Goal: Task Accomplishment & Management: Complete application form

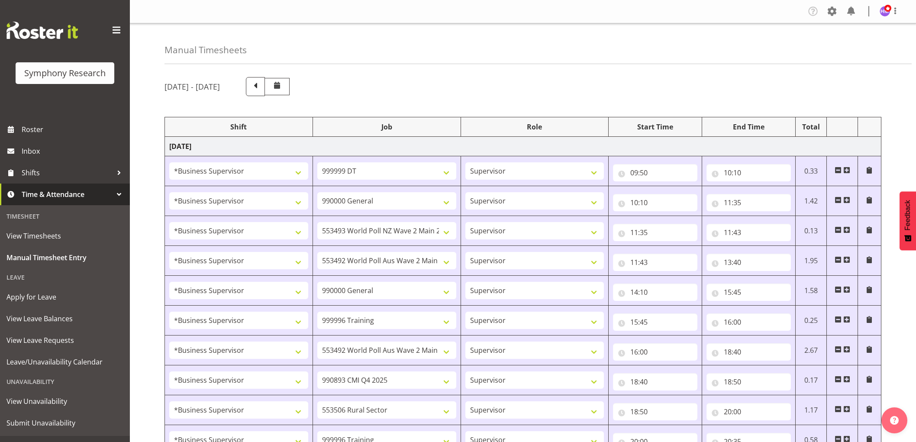
select select "1607"
select select "760"
select select "1607"
select select "743"
select select "1607"
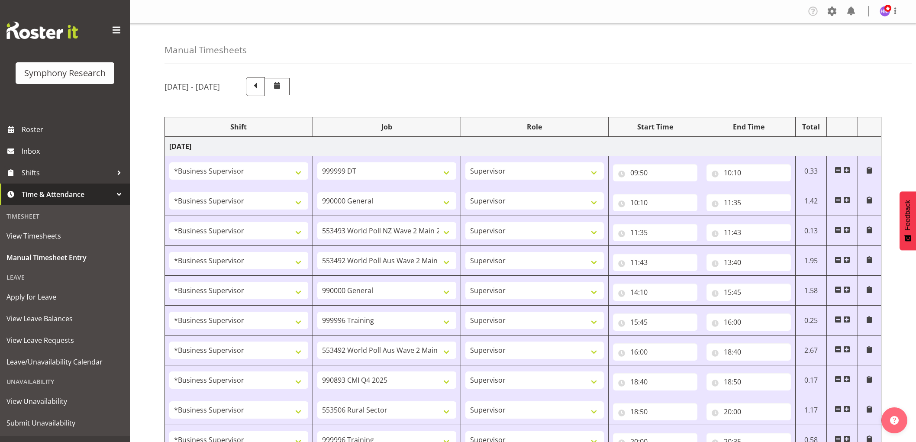
select select "10527"
select select "1607"
select select "10499"
select select "1607"
select select "743"
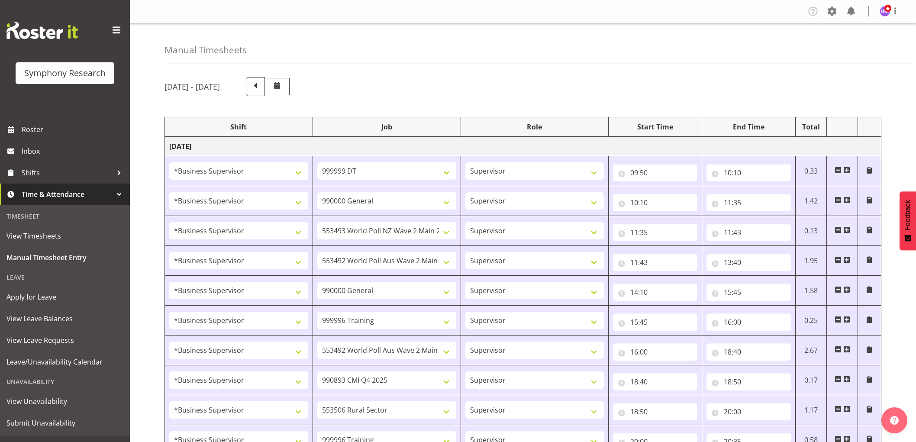
select select "1607"
select select "757"
select select "1607"
select select "10499"
select select "1607"
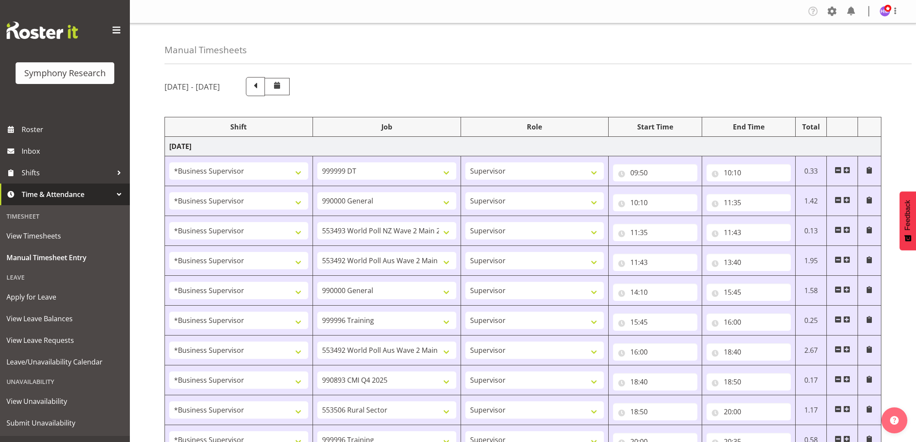
select select "10575"
select select "1607"
select select "10587"
select select "1607"
select select "757"
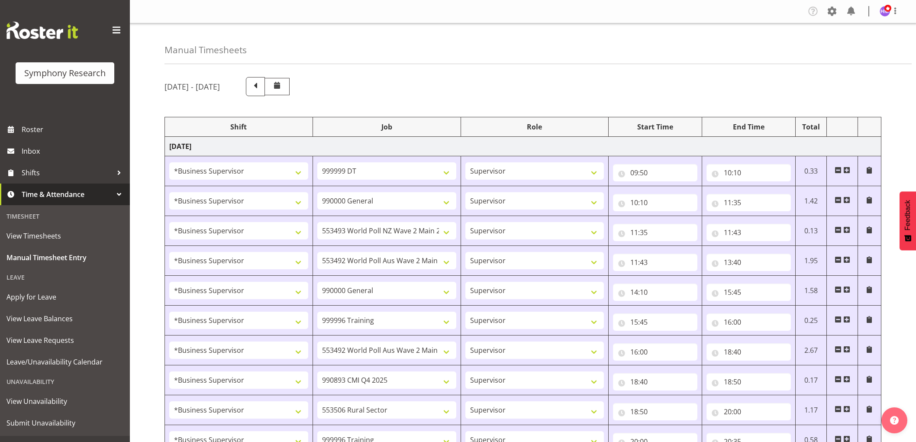
select select "1607"
select select "10575"
select select "1607"
select select "10485"
select select "1607"
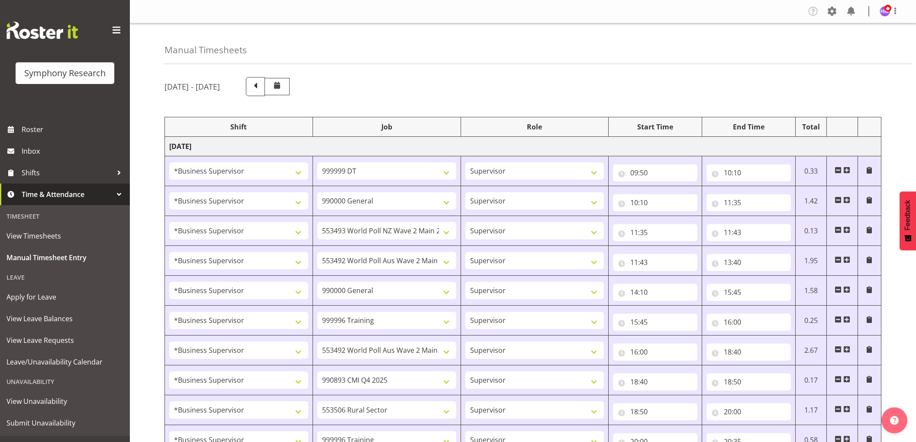
select select "10633"
select select "1607"
select select "10527"
select select "1607"
select select "10499"
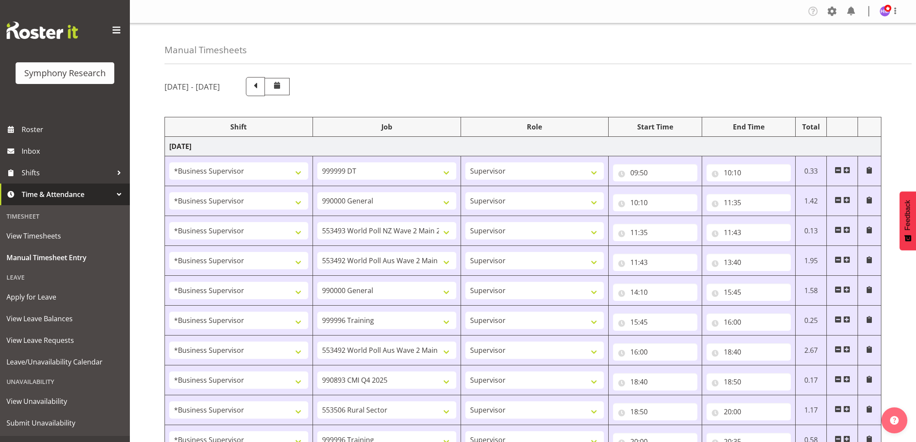
select select "1607"
select select "10731"
select select "1607"
select select "10587"
select select "1607"
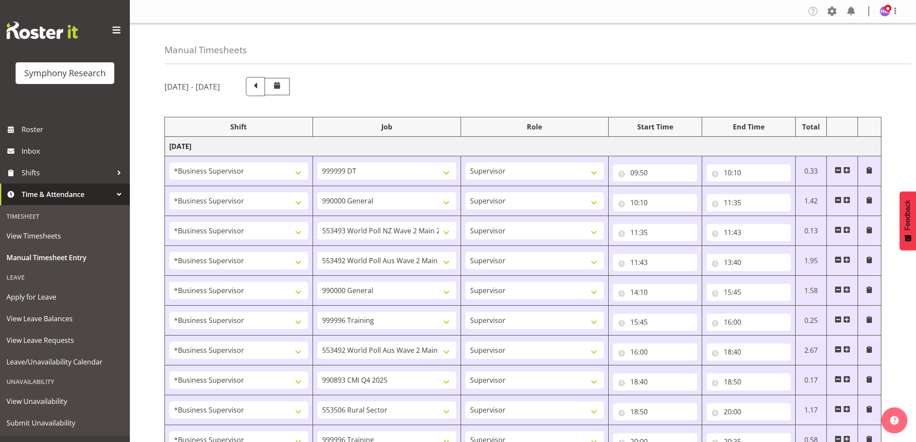
select select "10575"
select select "1607"
select select "10499"
select select "1607"
select select "10633"
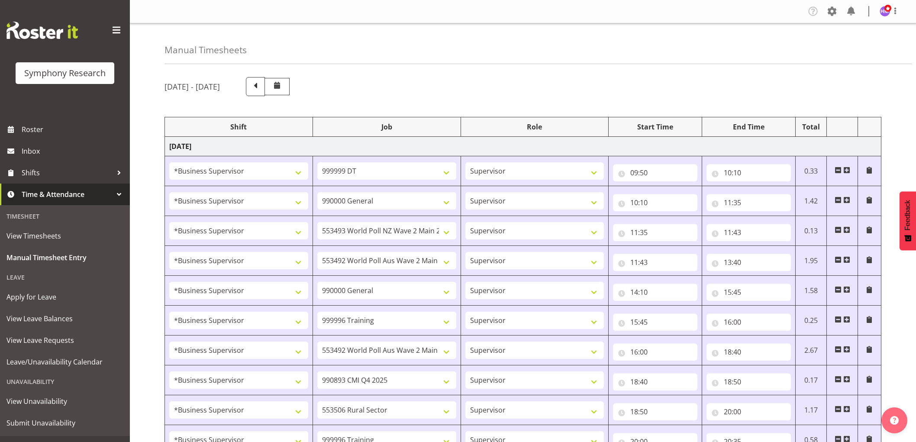
select select "1607"
select select "743"
select select "1607"
select select "10499"
select select "1607"
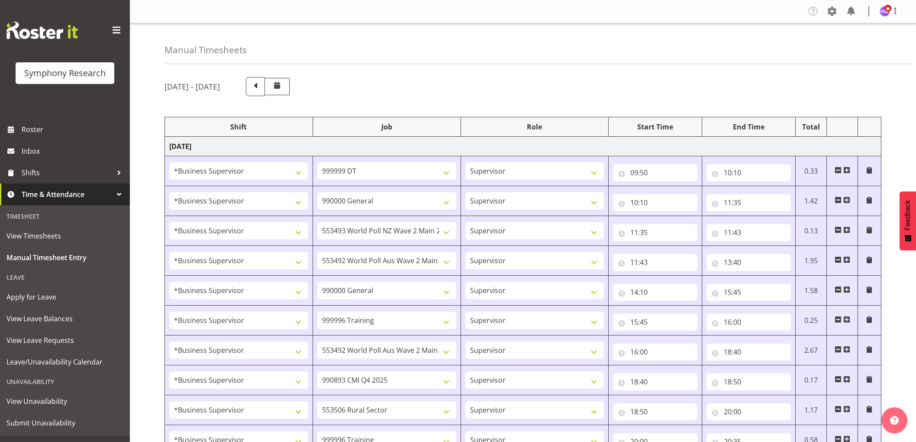
select select "757"
select select "1607"
select select "10587"
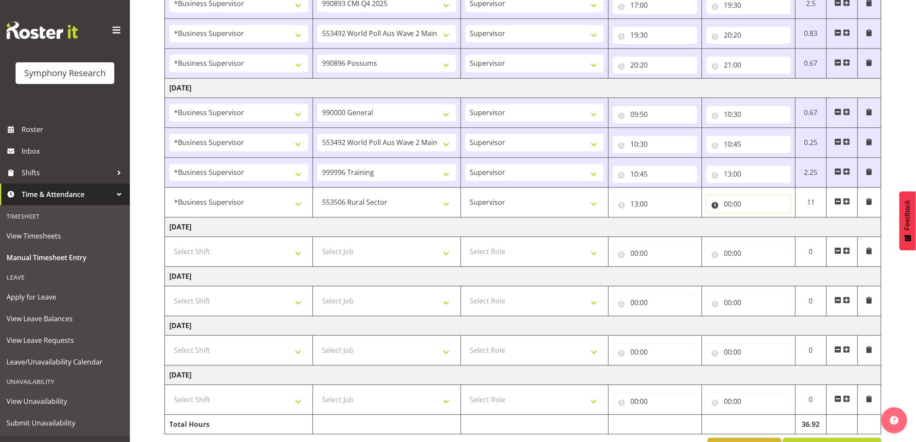
click at [727, 206] on input "00:00" at bounding box center [749, 203] width 84 height 17
drag, startPoint x: 758, startPoint y: 224, endPoint x: 784, endPoint y: 214, distance: 27.4
click at [758, 224] on select "00 01 02 03 04 05 06 07 08 09 10 11 12 13 14 15 16 17 18 19 20 21 22 23" at bounding box center [765, 226] width 19 height 17
select select "13"
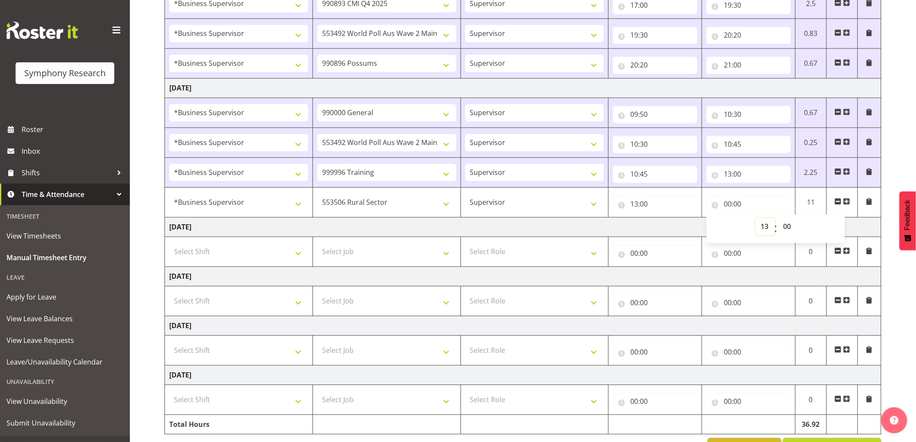
click at [756, 219] on select "00 01 02 03 04 05 06 07 08 09 10 11 12 13 14 15 16 17 18 19 20 21 22 23" at bounding box center [765, 226] width 19 height 17
type input "13:00"
click at [795, 226] on select "00 01 02 03 04 05 06 07 08 09 10 11 12 13 14 15 16 17 18 19 20 21 22 23 24 25 2…" at bounding box center [787, 226] width 19 height 17
select select "40"
click at [778, 219] on select "00 01 02 03 04 05 06 07 08 09 10 11 12 13 14 15 16 17 18 19 20 21 22 23 24 25 2…" at bounding box center [787, 226] width 19 height 17
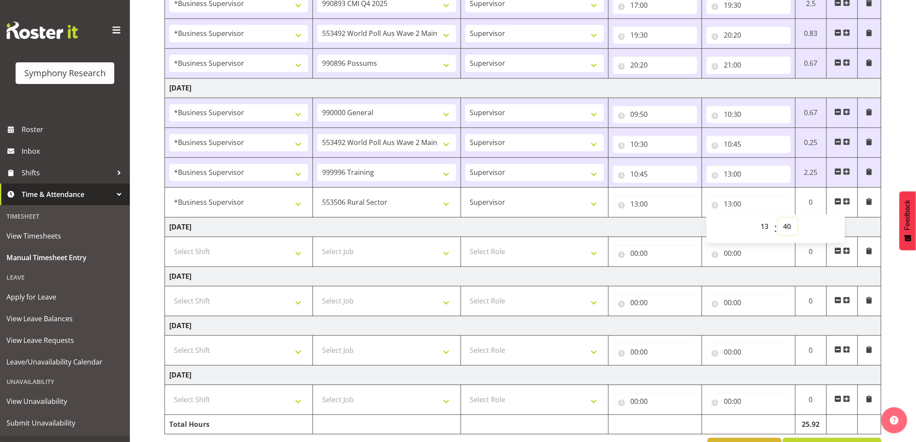
type input "13:40"
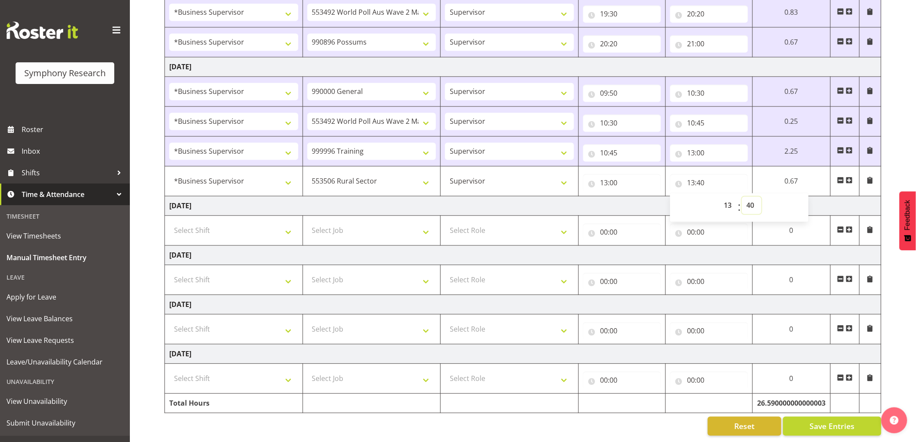
scroll to position [725, 0]
click at [829, 420] on span "Save Entries" at bounding box center [832, 425] width 45 height 11
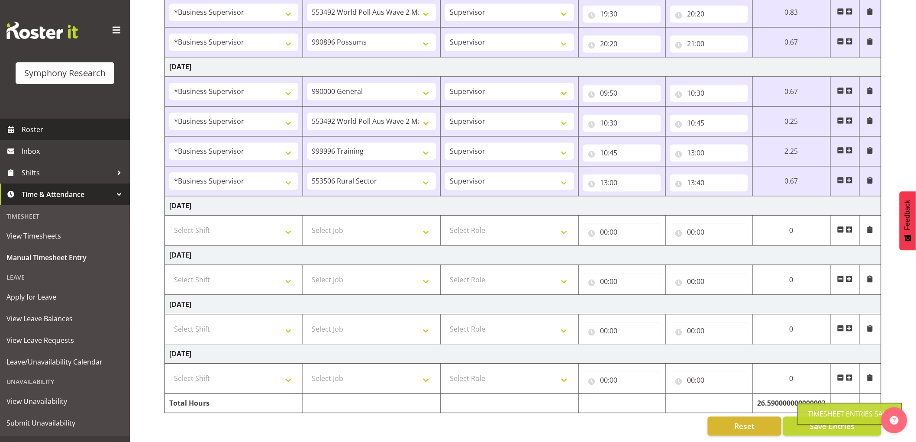
click at [57, 129] on span "Roster" at bounding box center [74, 129] width 104 height 13
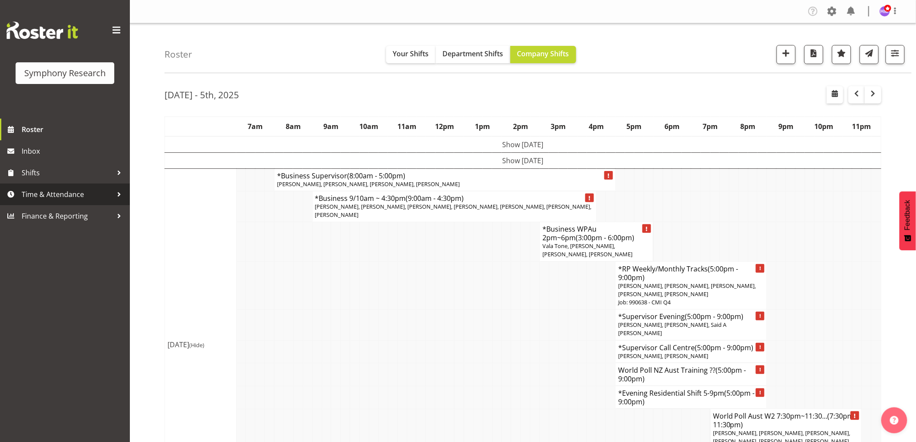
click at [42, 196] on span "Time & Attendance" at bounding box center [67, 194] width 91 height 13
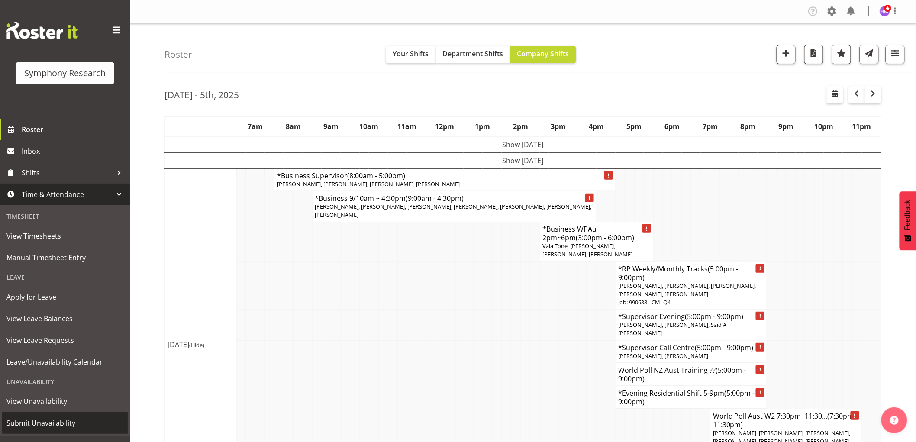
click at [71, 413] on link "Submit Unavailability" at bounding box center [65, 423] width 126 height 22
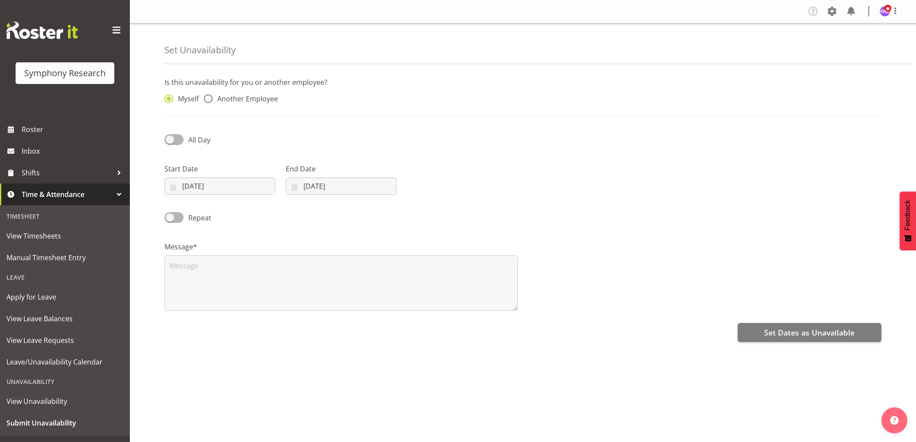
select select "9"
select select "2025"
click at [200, 191] on input "01/10/2025" at bounding box center [220, 186] width 111 height 17
click at [248, 274] on link "9" at bounding box center [250, 273] width 17 height 16
type input "09/10/2025"
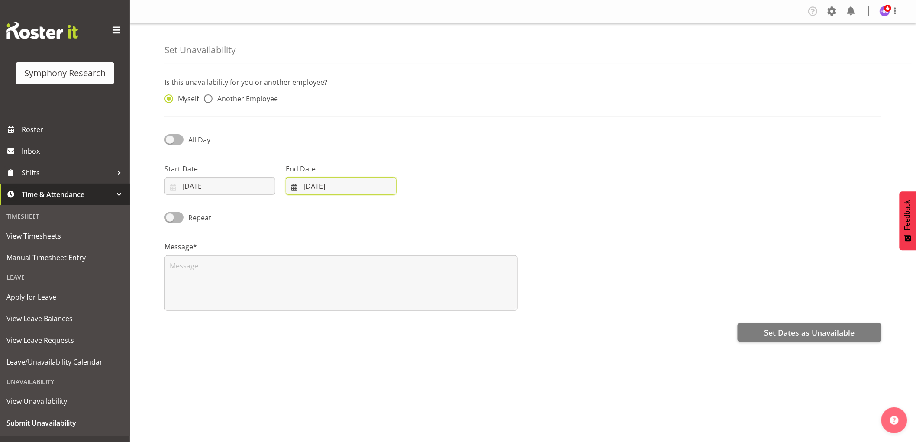
click at [313, 183] on input "01/10/2025" at bounding box center [341, 186] width 111 height 17
click at [371, 273] on span "9" at bounding box center [372, 273] width 3 height 8
type input "09/10/2025"
click at [185, 148] on div "All Day" at bounding box center [250, 136] width 182 height 29
click at [182, 143] on span at bounding box center [174, 139] width 19 height 11
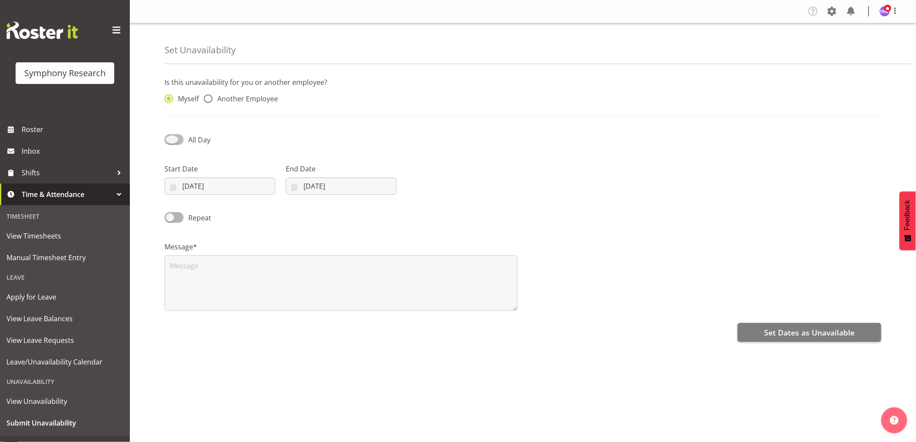
click at [170, 142] on input "All Day" at bounding box center [168, 140] width 6 height 6
checkbox input "true"
select select "14"
select select "58"
click at [435, 184] on input "14:58" at bounding box center [462, 186] width 111 height 17
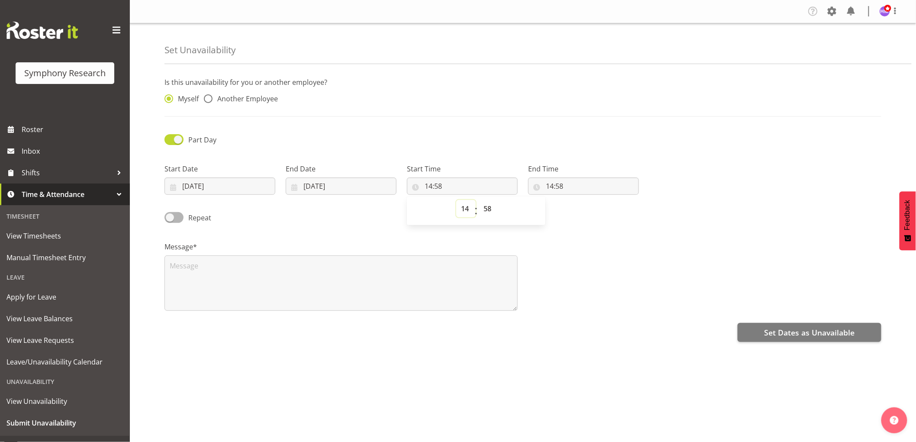
click at [473, 211] on select "00 01 02 03 04 05 06 07 08 09 10 11 12 13 14 15 16 17 18 19 20 21 22 23" at bounding box center [465, 208] width 19 height 17
select select "17"
click at [456, 200] on select "00 01 02 03 04 05 06 07 08 09 10 11 12 13 14 15 16 17 18 19 20 21 22 23" at bounding box center [465, 208] width 19 height 17
type input "17:58"
drag, startPoint x: 484, startPoint y: 213, endPoint x: 490, endPoint y: 214, distance: 5.8
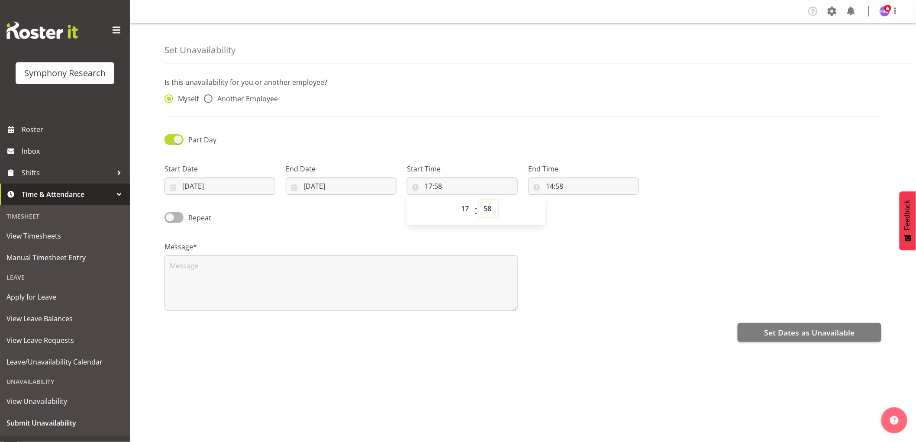
click at [488, 213] on select "00 01 02 03 04 05 06 07 08 09 10 11 12 13 14 15 16 17 18 19 20 21 22 23 24 25 2…" at bounding box center [488, 208] width 19 height 17
select select "1"
click at [479, 200] on select "00 01 02 03 04 05 06 07 08 09 10 11 12 13 14 15 16 17 18 19 20 21 22 23 24 25 2…" at bounding box center [488, 208] width 19 height 17
type input "17:01"
click at [558, 181] on input "14:58" at bounding box center [583, 186] width 111 height 17
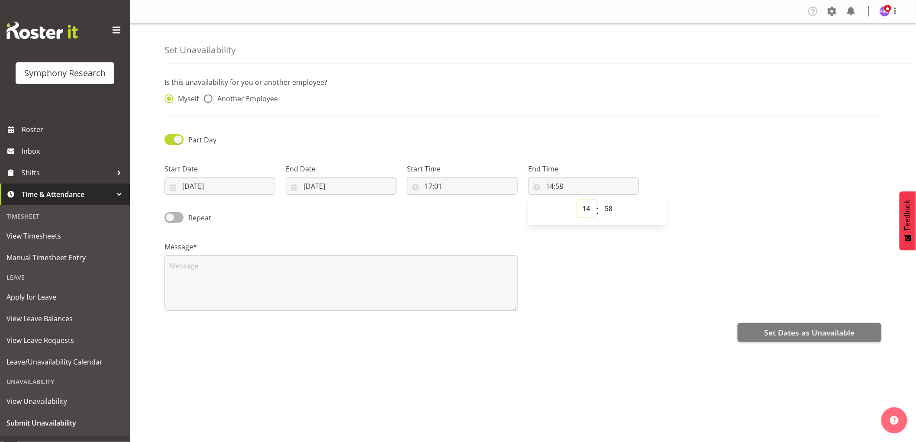
click at [594, 206] on select "00 01 02 03 04 05 06 07 08 09 10 11 12 13 14 15 16 17 18 19 20 21 22 23" at bounding box center [587, 208] width 19 height 17
select select "23"
click at [578, 200] on select "00 01 02 03 04 05 06 07 08 09 10 11 12 13 14 15 16 17 18 19 20 21 22 23" at bounding box center [587, 208] width 19 height 17
type input "23:58"
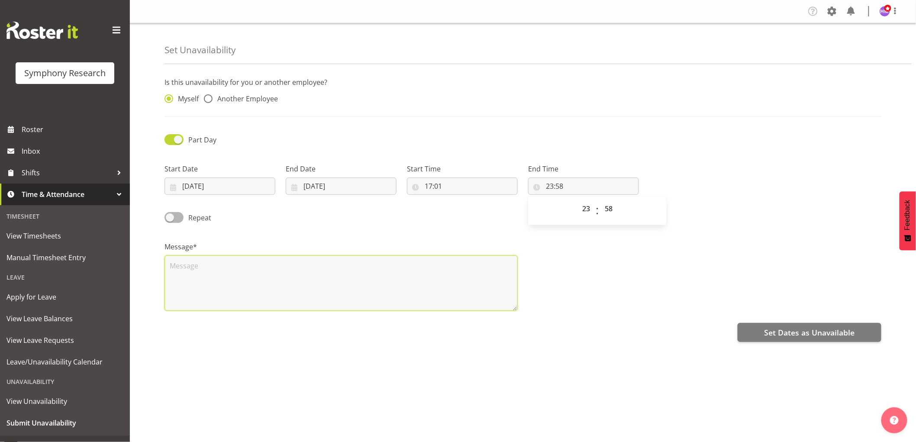
click at [319, 278] on textarea at bounding box center [341, 282] width 353 height 55
type textarea "zsdasd"
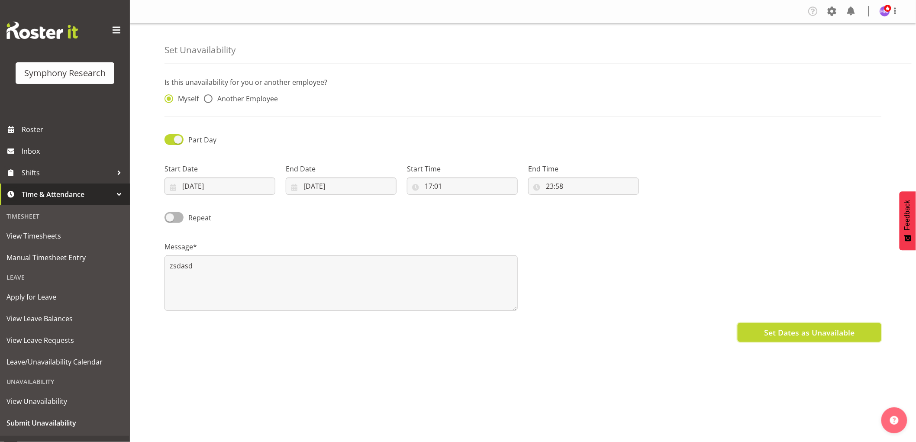
click at [855, 324] on button "Set Dates as Unavailable" at bounding box center [810, 332] width 144 height 19
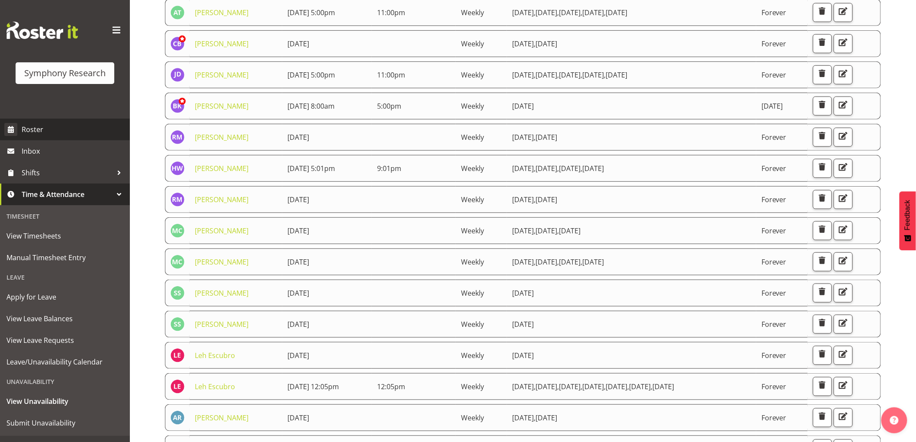
scroll to position [240, 0]
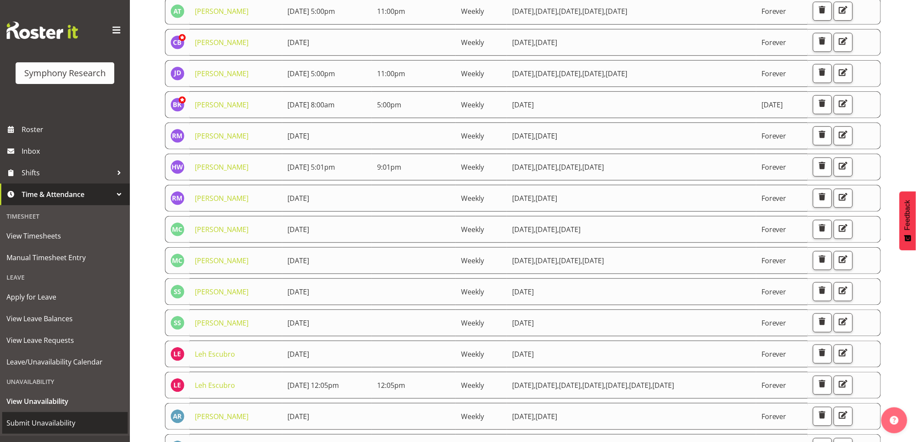
click at [48, 425] on span "Submit Unavailability" at bounding box center [64, 423] width 117 height 13
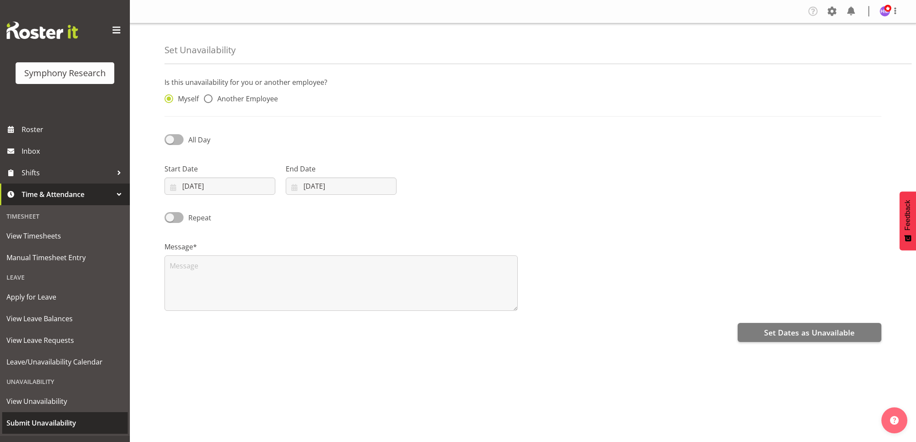
select select "9"
select select "2025"
drag, startPoint x: 208, startPoint y: 184, endPoint x: 211, endPoint y: 197, distance: 13.4
click at [208, 184] on input "01/10/2025" at bounding box center [220, 186] width 111 height 17
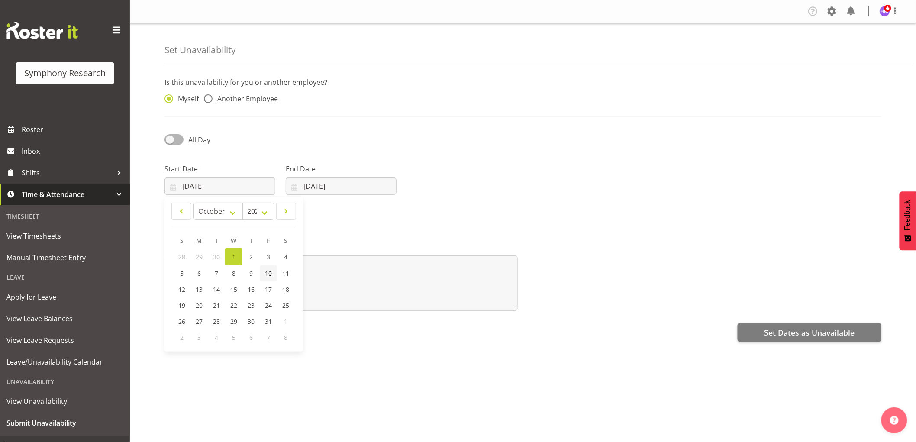
click at [265, 279] on link "10" at bounding box center [268, 273] width 17 height 16
type input "10/10/2025"
click at [332, 194] on input "01/10/2025" at bounding box center [341, 186] width 111 height 17
click at [300, 289] on span "12" at bounding box center [303, 289] width 7 height 8
type input "12/10/2025"
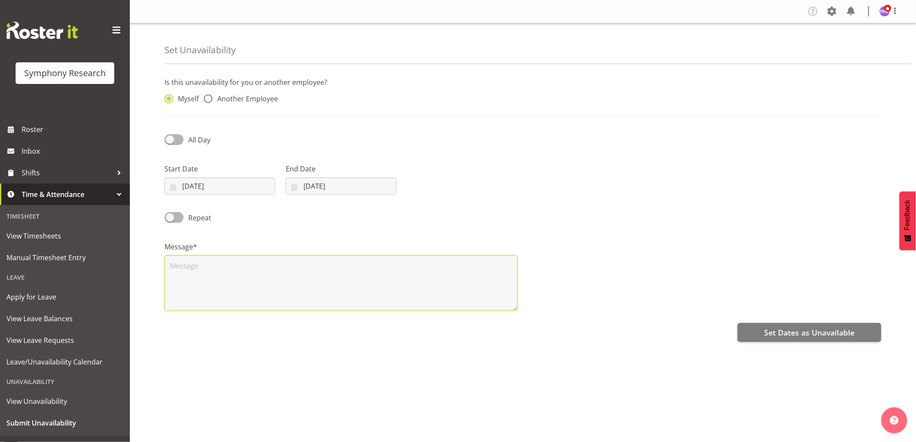
click at [270, 271] on textarea at bounding box center [341, 282] width 353 height 55
type textarea "5"
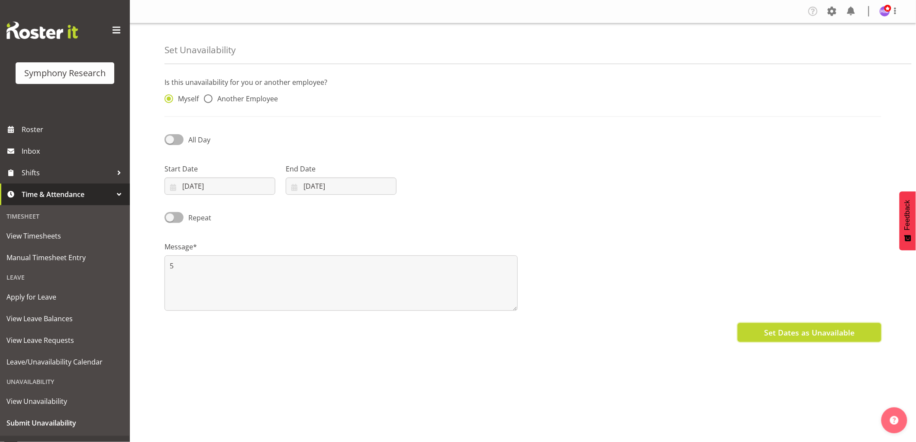
click at [820, 337] on span "Set Dates as Unavailable" at bounding box center [809, 332] width 90 height 11
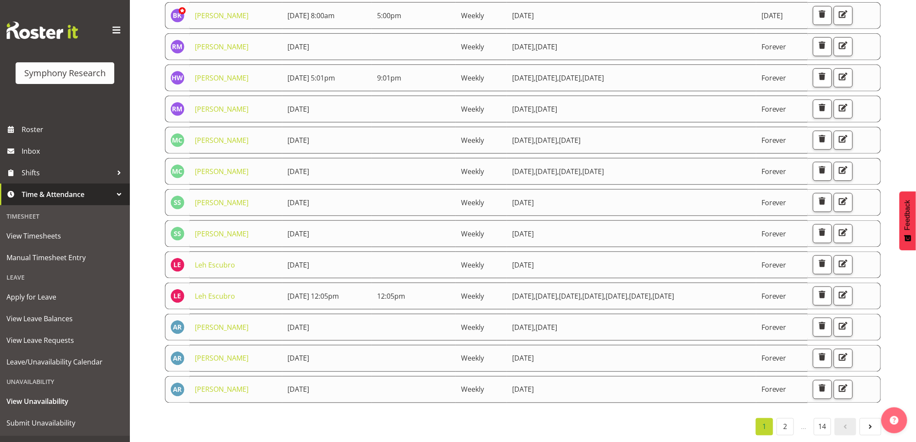
scroll to position [338, 0]
click at [53, 130] on span "Roster" at bounding box center [74, 129] width 104 height 13
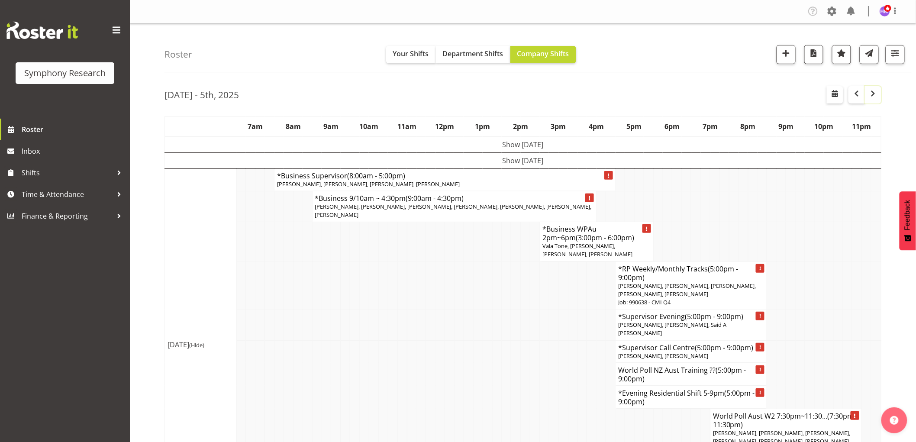
click at [875, 94] on span "button" at bounding box center [873, 93] width 10 height 10
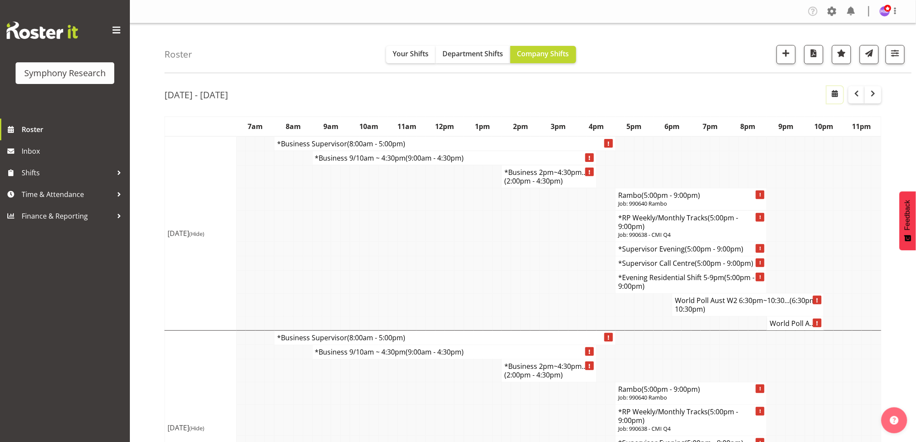
click at [836, 97] on span "button" at bounding box center [835, 93] width 10 height 10
select select "9"
select select "2025"
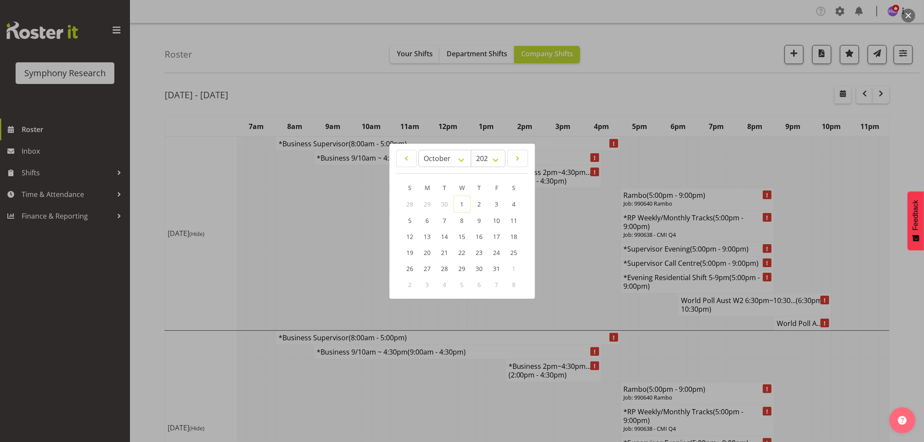
click at [804, 101] on div at bounding box center [462, 221] width 924 height 442
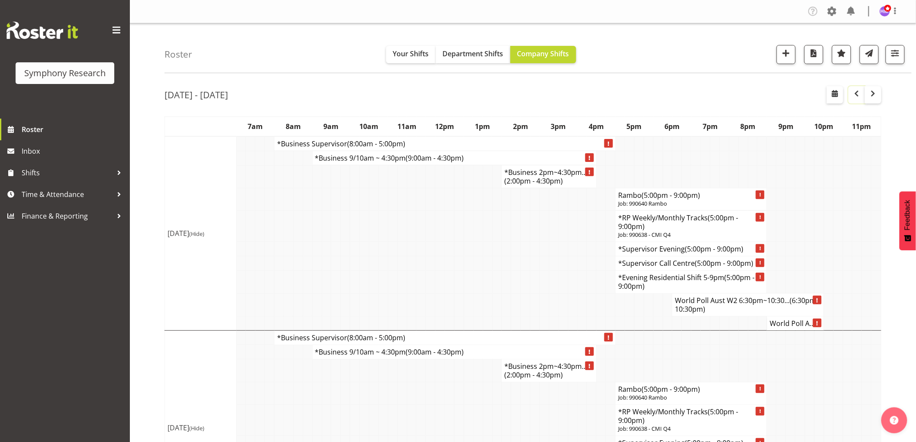
click at [856, 94] on span "button" at bounding box center [857, 93] width 10 height 10
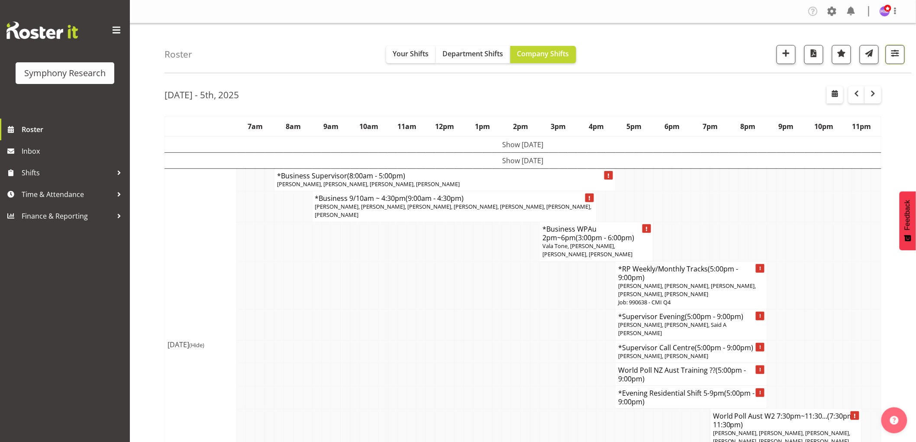
click at [896, 53] on span "button" at bounding box center [895, 53] width 11 height 11
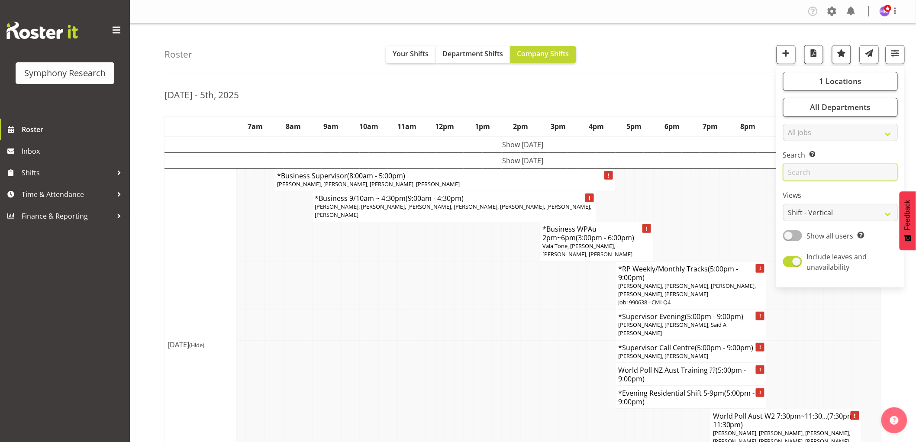
drag, startPoint x: 849, startPoint y: 168, endPoint x: 867, endPoint y: 160, distance: 19.8
click at [850, 167] on input "text" at bounding box center [840, 172] width 115 height 17
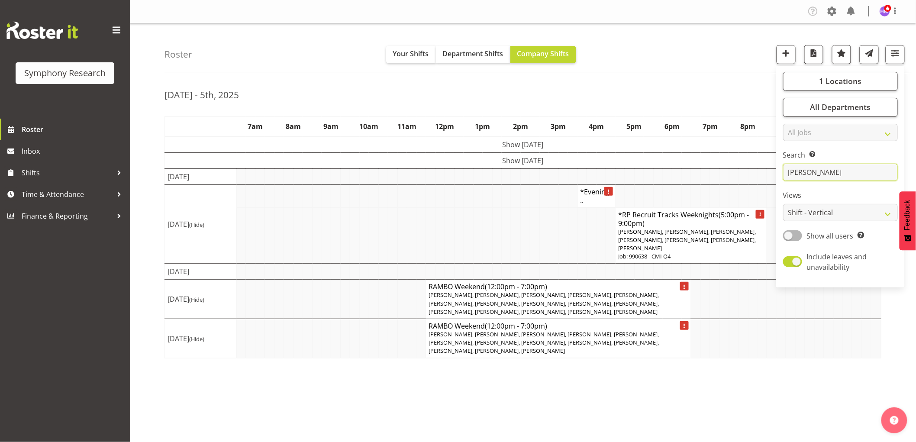
type input "jared"
click at [507, 152] on td "Show Tue 30th Sep 2025" at bounding box center [523, 160] width 717 height 16
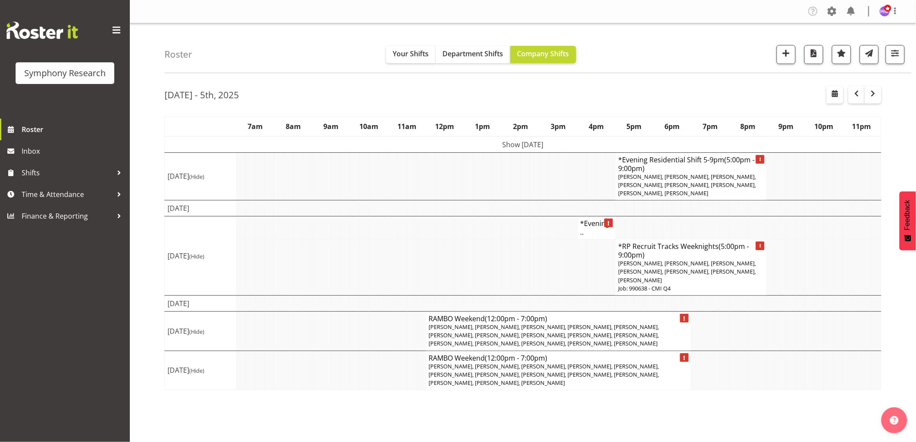
click at [504, 142] on td "Show Mon 29th Sep 2025" at bounding box center [523, 144] width 717 height 16
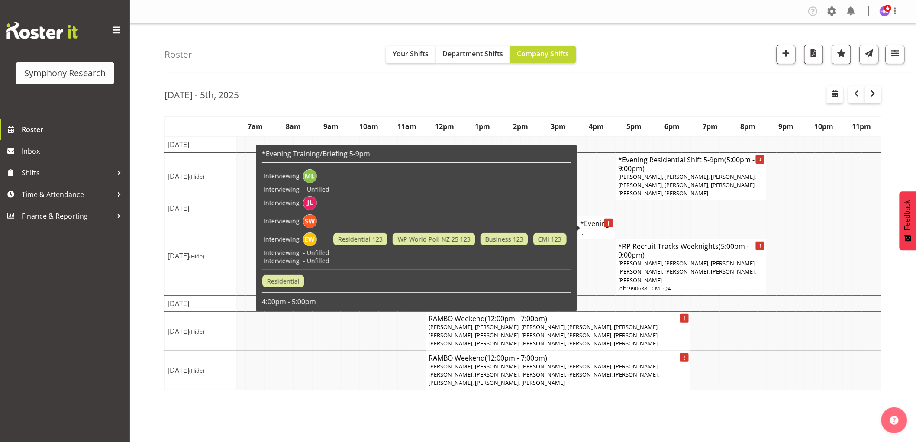
click at [588, 223] on h4 "*Evening..." at bounding box center [597, 227] width 32 height 17
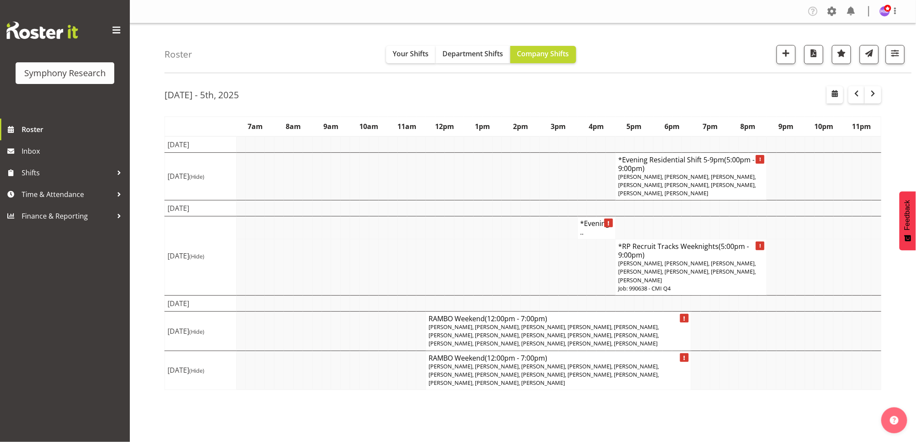
click at [565, 213] on td at bounding box center [564, 208] width 10 height 16
click at [538, 213] on td at bounding box center [535, 208] width 10 height 16
click at [548, 209] on body "Symphony Research Roster Inbox Shifts Time & Attendance Finance & Reporting Com…" at bounding box center [458, 221] width 916 height 442
drag, startPoint x: 548, startPoint y: 209, endPoint x: 559, endPoint y: 205, distance: 11.8
click at [559, 205] on label "Skills" at bounding box center [610, 204] width 287 height 11
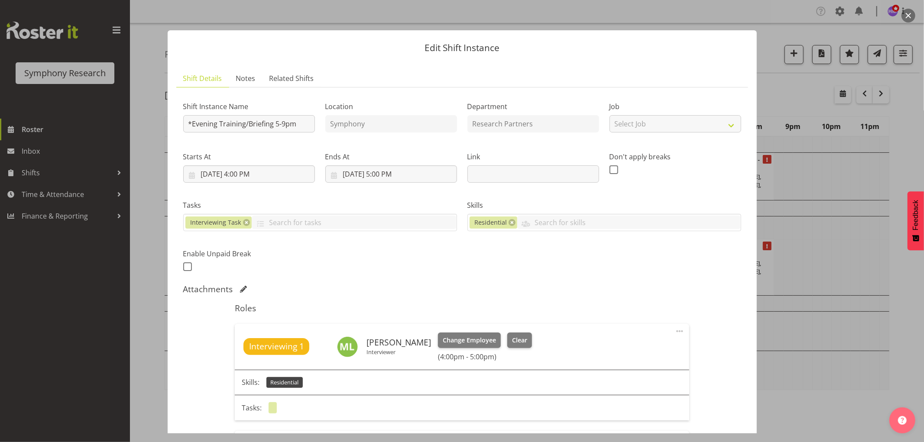
click at [910, 14] on button "button" at bounding box center [908, 16] width 14 height 14
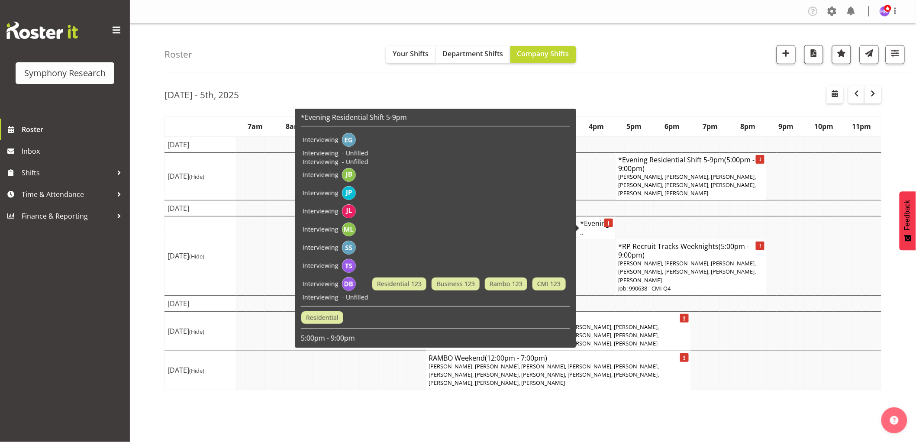
click at [598, 223] on h4 "*Evening..." at bounding box center [597, 227] width 32 height 17
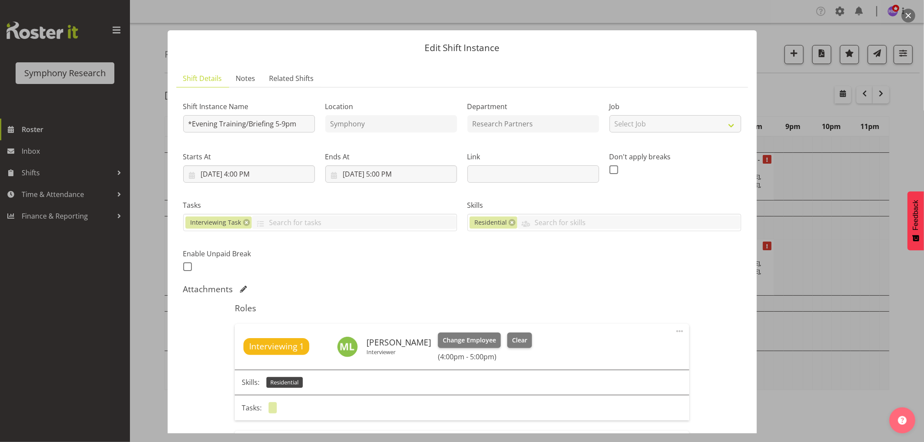
click at [905, 14] on button "button" at bounding box center [908, 16] width 14 height 14
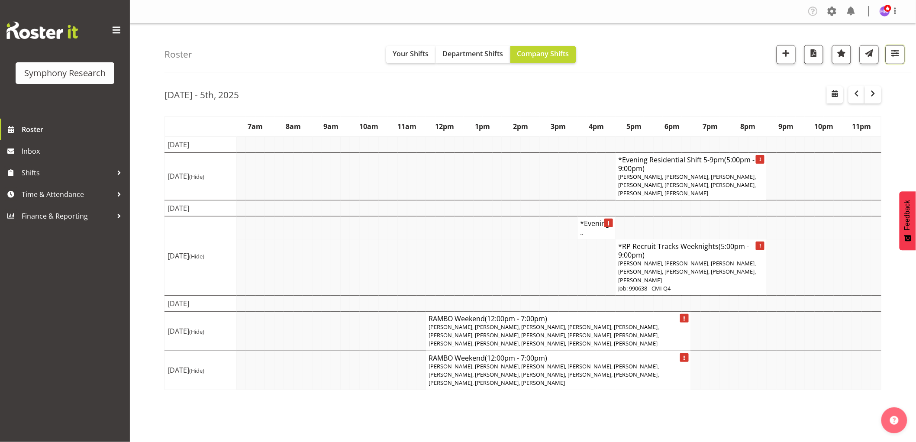
click at [893, 62] on button "button" at bounding box center [895, 54] width 19 height 19
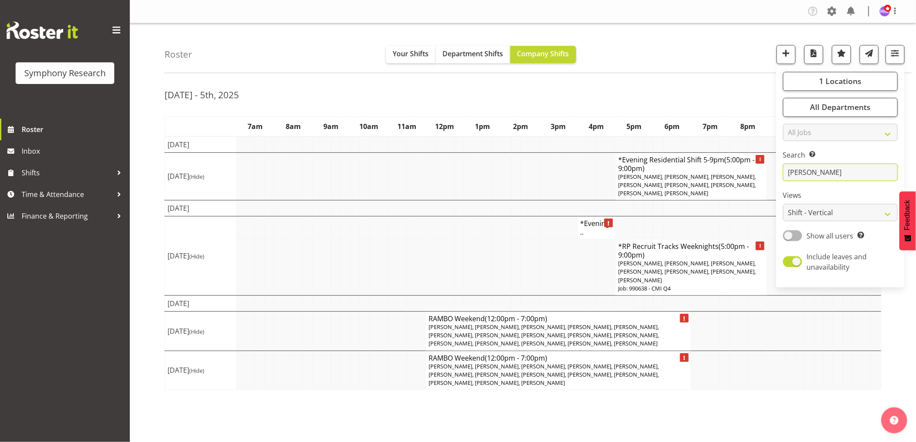
drag, startPoint x: 831, startPoint y: 174, endPoint x: 662, endPoint y: 179, distance: 169.8
click at [663, 178] on div "Roster Your Shifts Department Shifts Company Shifts 1 Locations Clear MM Sympho…" at bounding box center [523, 224] width 786 height 403
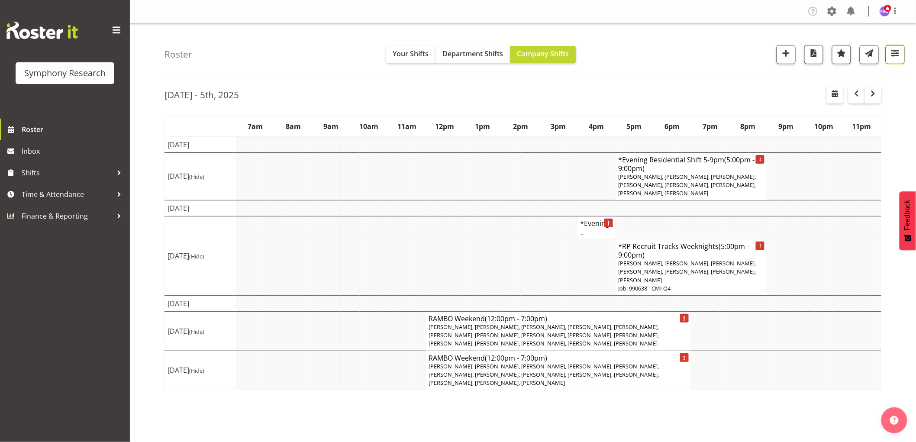
click at [890, 57] on span "button" at bounding box center [895, 53] width 11 height 11
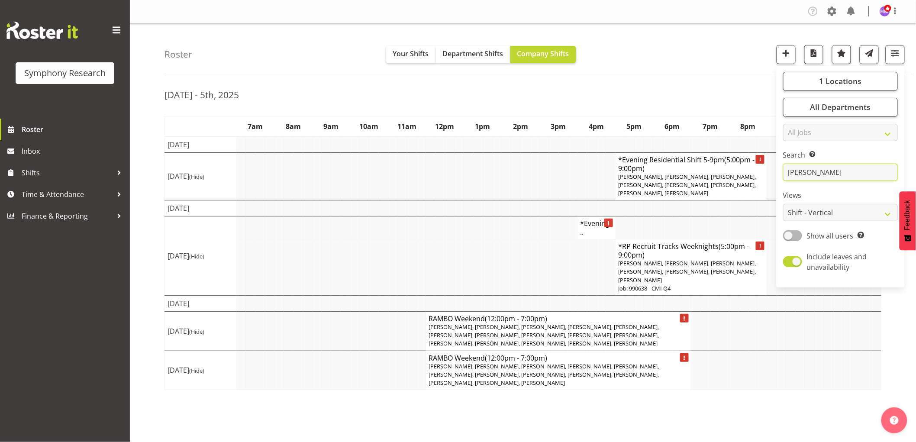
click at [815, 178] on input "jared" at bounding box center [840, 172] width 115 height 17
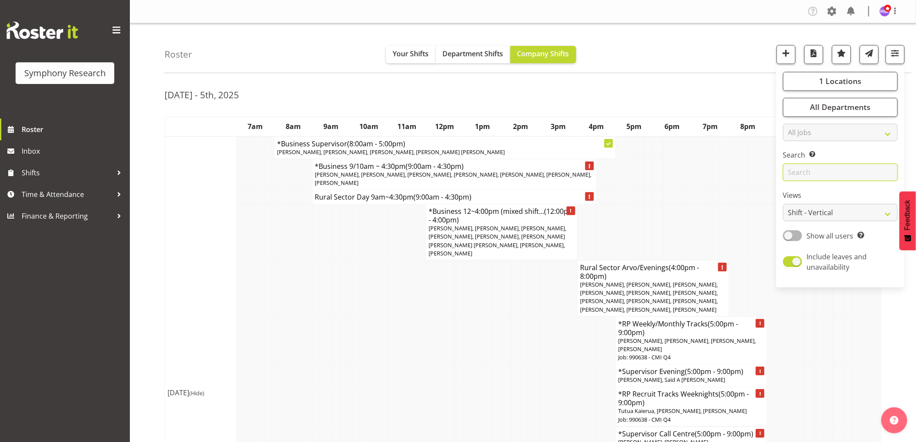
click at [842, 174] on input "text" at bounding box center [840, 172] width 115 height 17
click at [54, 195] on span "Time & Attendance" at bounding box center [67, 194] width 91 height 13
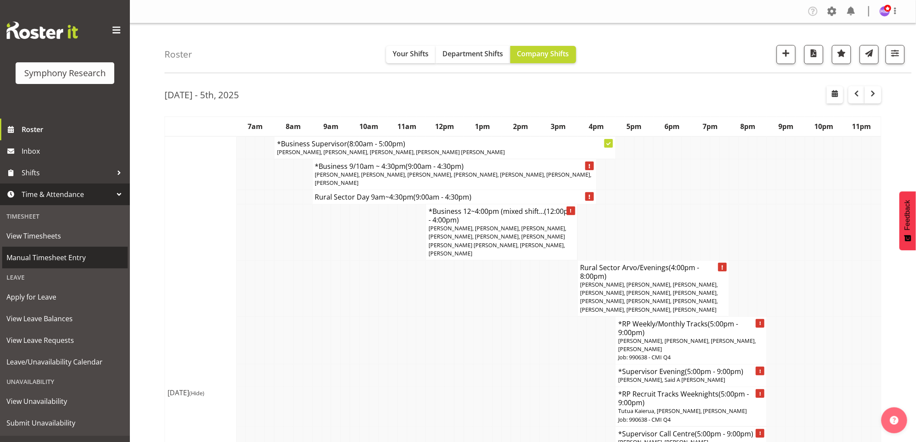
click at [74, 262] on span "Manual Timesheet Entry" at bounding box center [64, 257] width 117 height 13
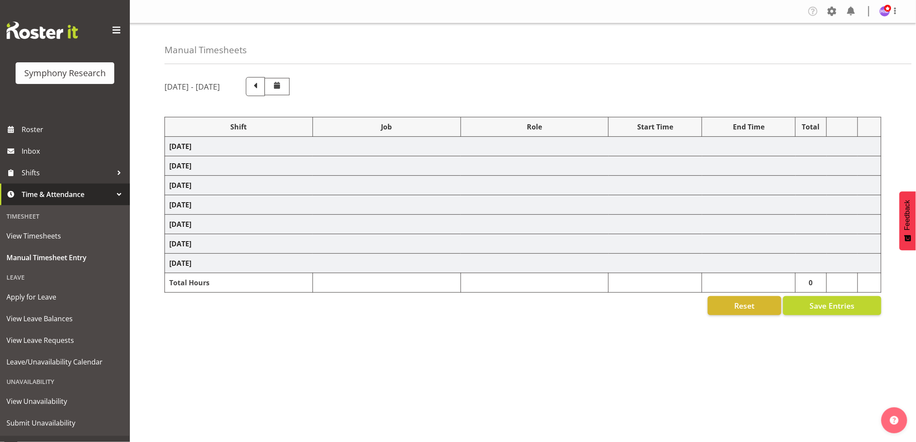
select select "1607"
select select "760"
select select "1607"
select select "743"
select select "1607"
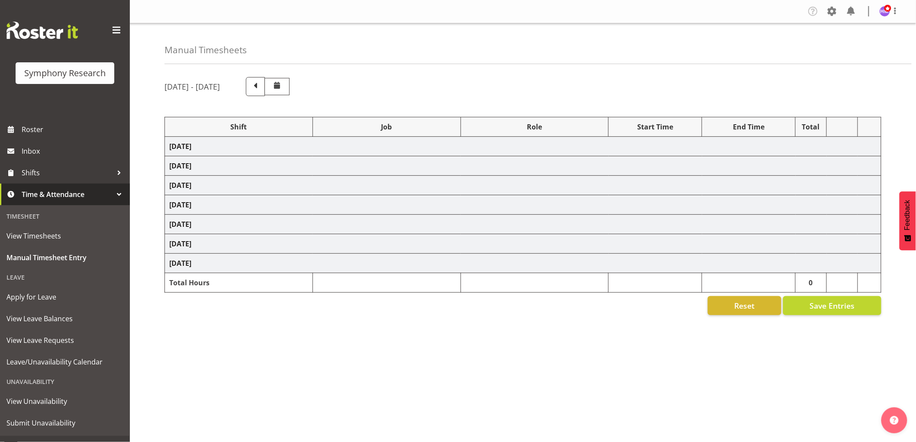
select select "10527"
select select "1607"
select select "10499"
select select "1607"
select select "743"
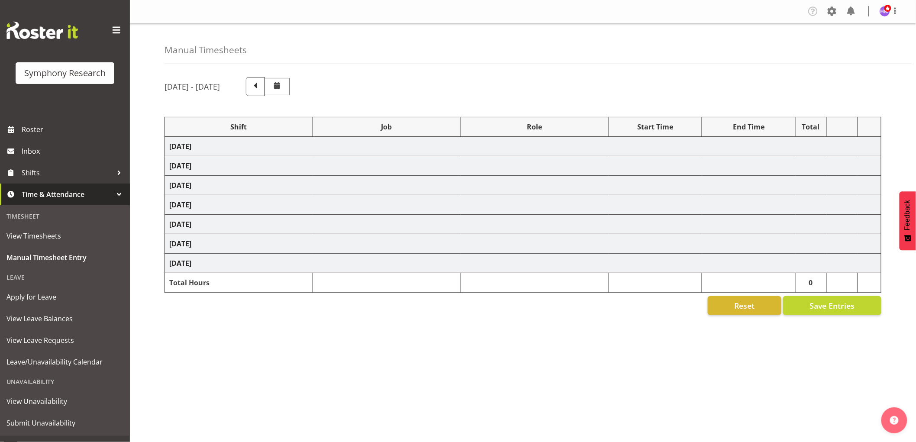
select select "1607"
select select "757"
select select "1607"
select select "10499"
select select "1607"
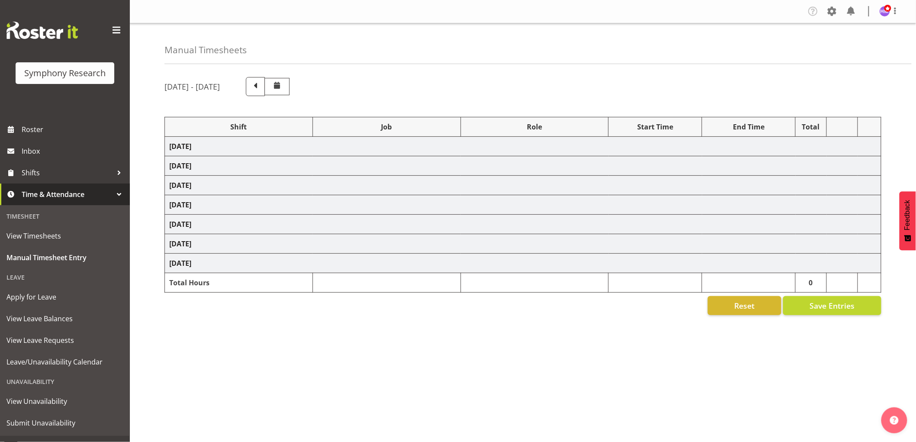
select select "10575"
select select "1607"
select select "10587"
select select "1607"
select select "757"
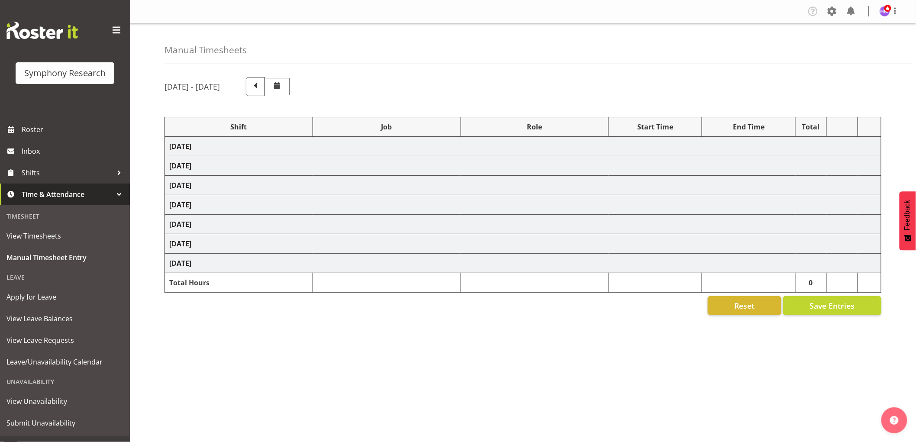
select select "1607"
select select "10575"
select select "1607"
select select "10485"
select select "1607"
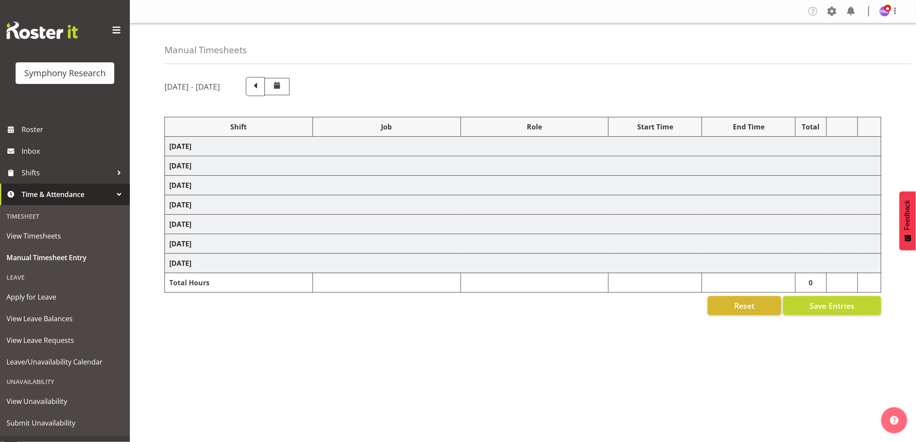
select select "10633"
select select "1607"
select select "10527"
select select "1607"
select select "10499"
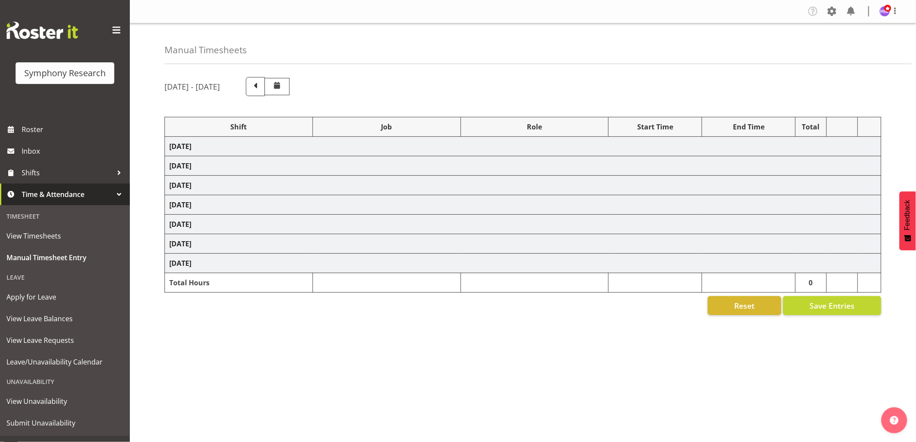
select select "1607"
select select "10731"
select select "1607"
select select "10587"
select select "1607"
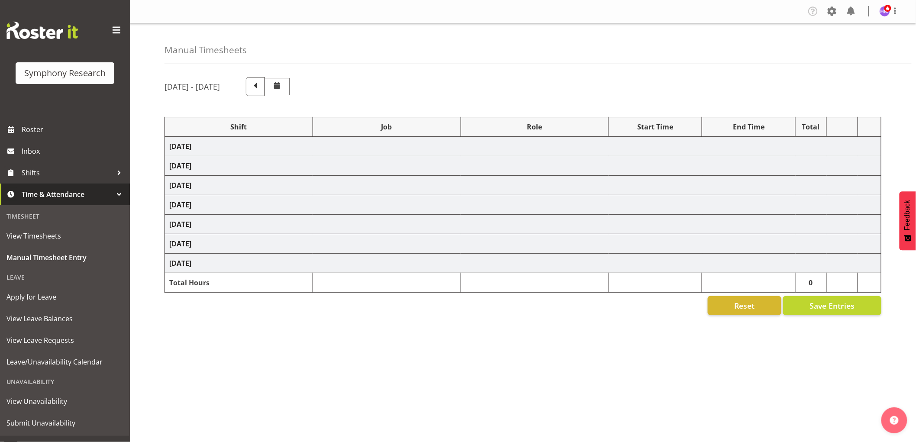
select select "10575"
select select "1607"
select select "10499"
select select "1607"
select select "10633"
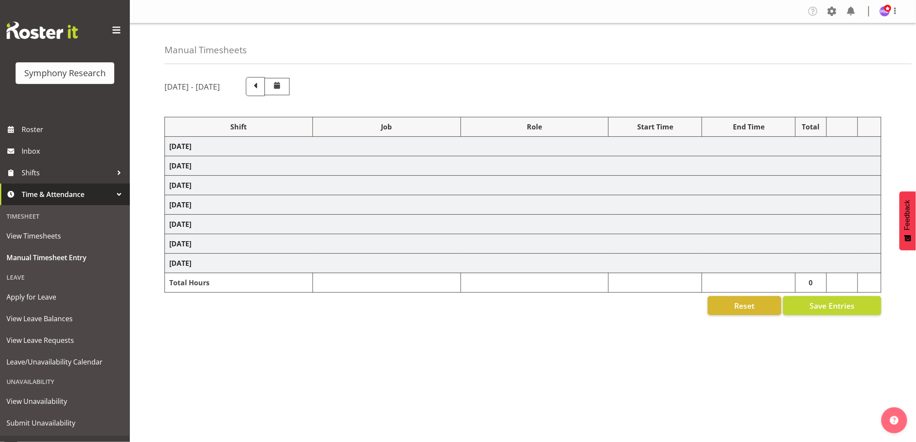
select select "1607"
select select "743"
select select "1607"
select select "10499"
select select "1607"
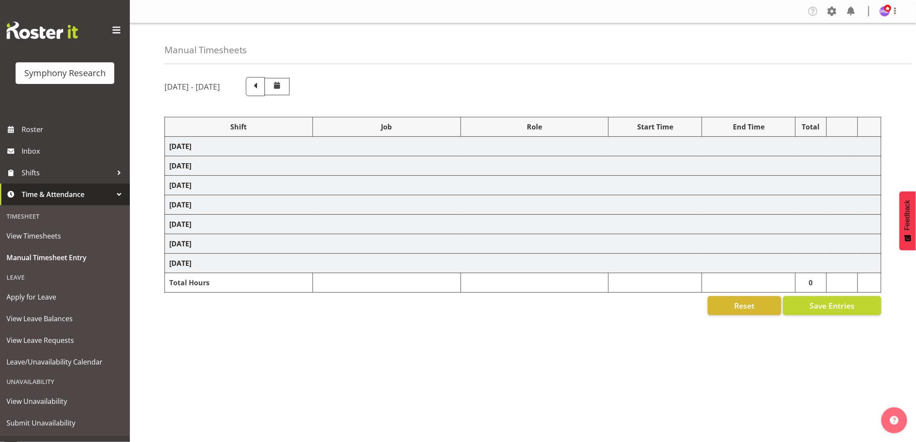
select select "757"
select select "1607"
select select "10587"
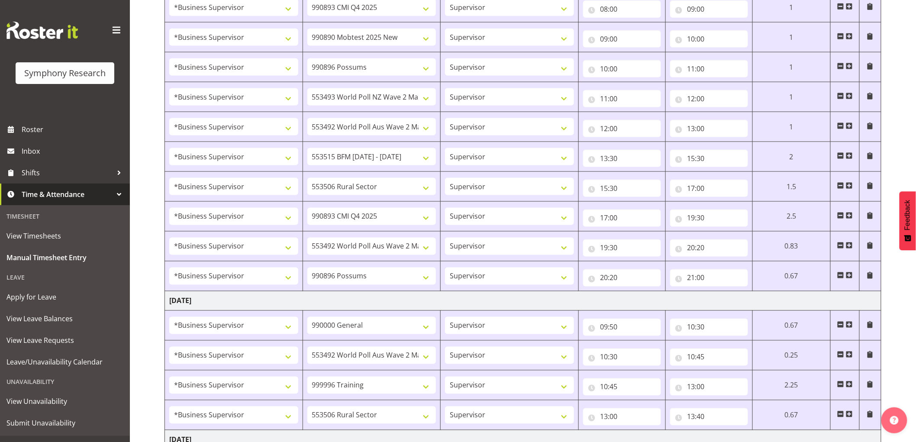
scroll to position [625, 0]
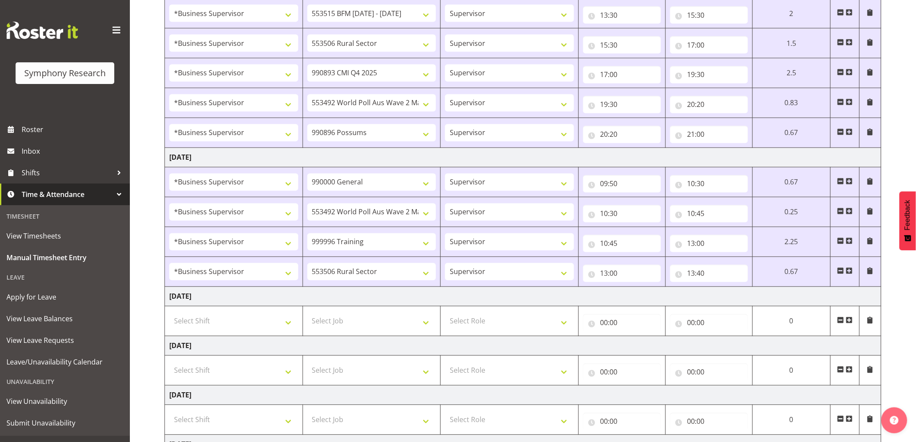
click at [849, 273] on span at bounding box center [849, 271] width 7 height 7
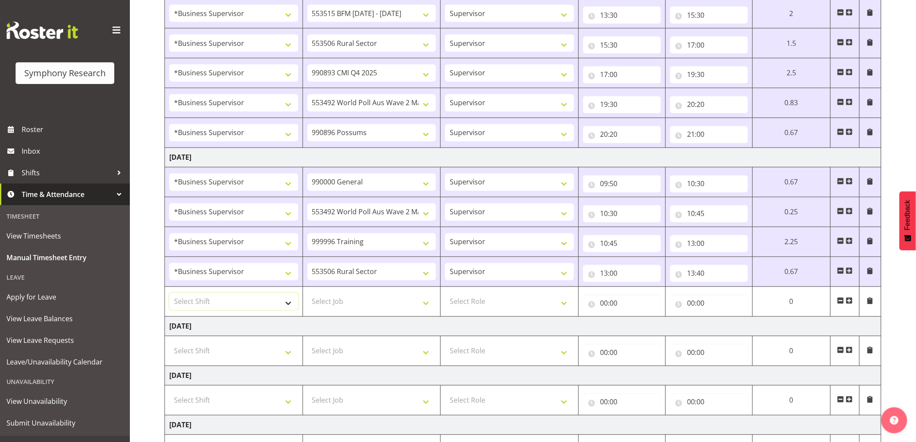
click at [209, 306] on select "Select Shift !!Weekend Residential (Roster IT Shift Label) *Business 9/10am ~ 4…" at bounding box center [233, 301] width 129 height 17
select select "1607"
click at [169, 294] on select "Select Shift !!Weekend Residential (Roster IT Shift Label) *Business 9/10am ~ 4…" at bounding box center [233, 301] width 129 height 17
click at [382, 299] on select "Select Job 550060 IF Admin 553492 World Poll Aus Wave 2 Main 2025 553493 World …" at bounding box center [371, 301] width 129 height 17
select select "10587"
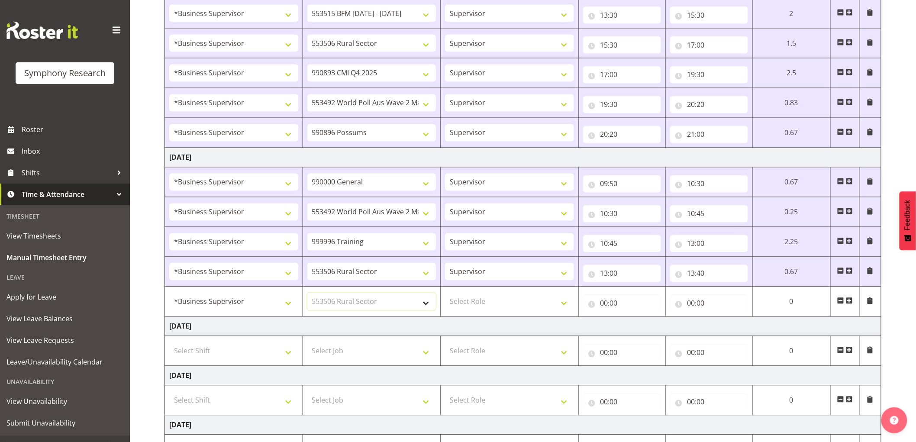
click at [307, 294] on select "Select Job 550060 IF Admin 553492 World Poll Aus Wave 2 Main 2025 553493 World …" at bounding box center [371, 301] width 129 height 17
click at [503, 314] on td "Select Role Supervisor Interviewing Briefing" at bounding box center [510, 302] width 138 height 30
click at [503, 310] on select "Select Role Supervisor Interviewing Briefing" at bounding box center [509, 301] width 129 height 17
select select "45"
click at [445, 294] on select "Select Role Supervisor Interviewing Briefing" at bounding box center [509, 301] width 129 height 17
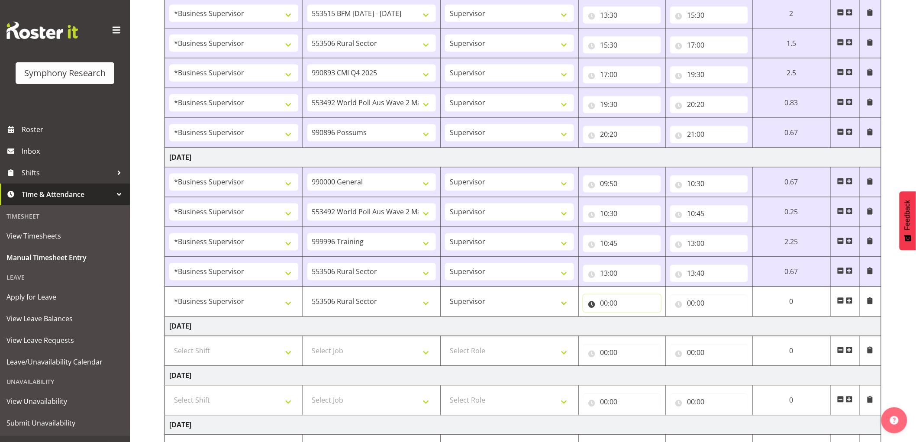
click at [604, 308] on input "00:00" at bounding box center [622, 303] width 78 height 17
click at [646, 330] on select "00 01 02 03 04 05 06 07 08 09 10 11 12 13 14 15 16 17 18 19 20 21 22 23" at bounding box center [642, 325] width 19 height 17
select select "14"
click at [652, 318] on select "00 01 02 03 04 05 06 07 08 09 10 11 12 13 14 15 16 17 18 19 20 21 22 23" at bounding box center [642, 325] width 19 height 17
type input "14:00"
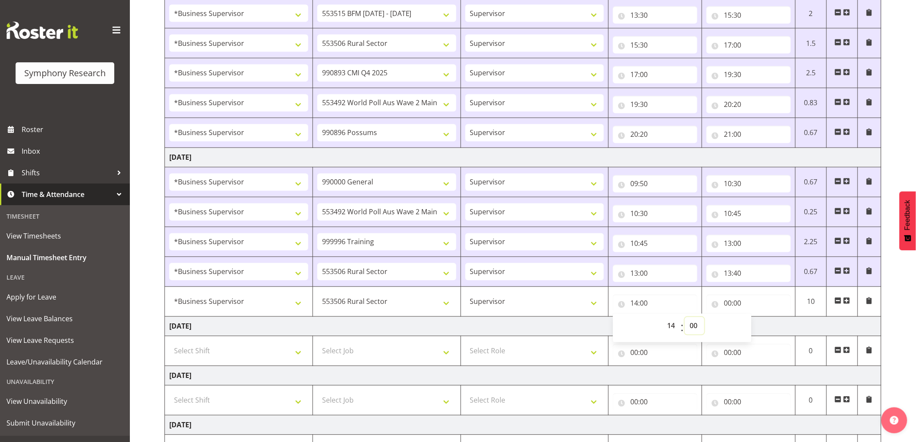
click at [693, 324] on select "00 01 02 03 04 05 06 07 08 09 10 11 12 13 14 15 16 17 18 19 20 21 22 23 24 25 2…" at bounding box center [694, 325] width 19 height 17
select select "10"
click at [685, 318] on select "00 01 02 03 04 05 06 07 08 09 10 11 12 13 14 15 16 17 18 19 20 21 22 23 24 25 2…" at bounding box center [694, 325] width 19 height 17
type input "14:10"
click at [388, 305] on select "550060 IF Admin 553492 World Poll Aus Wave 2 Main 2025 553493 World Poll NZ Wav…" at bounding box center [386, 301] width 139 height 17
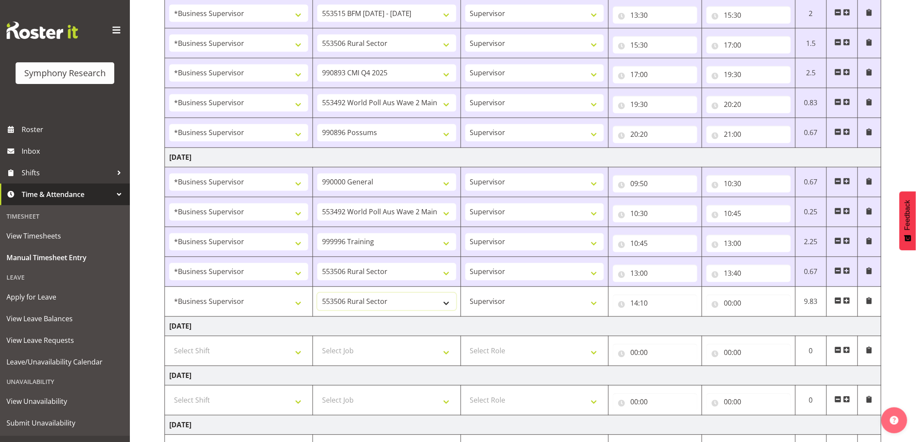
select select "743"
click at [317, 294] on select "550060 IF Admin 553492 World Poll Aus Wave 2 Main 2025 553493 World Poll NZ Wav…" at bounding box center [386, 301] width 139 height 17
click at [727, 309] on input "00:00" at bounding box center [749, 303] width 84 height 17
drag, startPoint x: 768, startPoint y: 329, endPoint x: 780, endPoint y: 328, distance: 12.2
click at [768, 329] on select "00 01 02 03 04 05 06 07 08 09 10 11 12 13 14 15 16 17 18 19 20 21 22 23" at bounding box center [765, 325] width 19 height 17
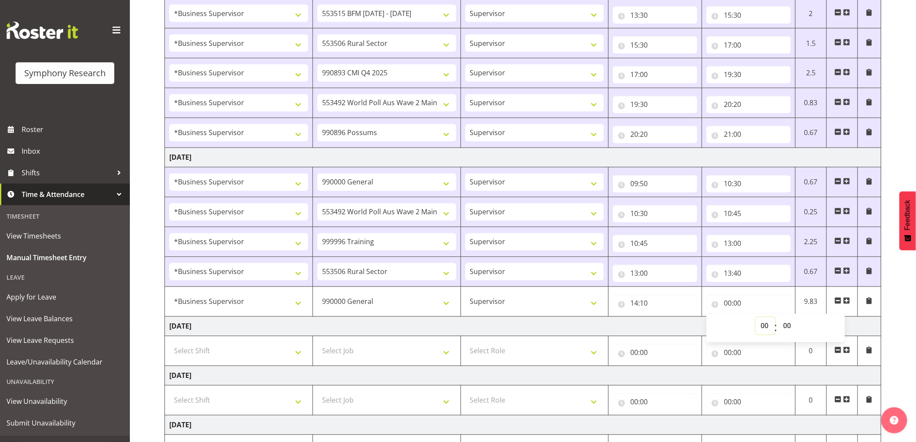
select select "14"
click at [756, 318] on select "00 01 02 03 04 05 06 07 08 09 10 11 12 13 14 15 16 17 18 19 20 21 22 23" at bounding box center [765, 325] width 19 height 17
type input "14:00"
click at [788, 326] on select "00 01 02 03 04 05 06 07 08 09 10 11 12 13 14 15 16 17 18 19 20 21 22 23 24 25 2…" at bounding box center [787, 325] width 19 height 17
select select "50"
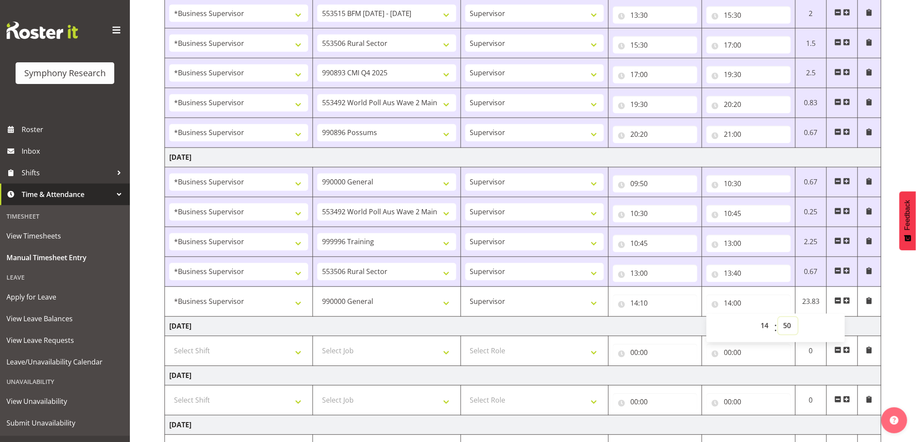
click at [778, 318] on select "00 01 02 03 04 05 06 07 08 09 10 11 12 13 14 15 16 17 18 19 20 21 22 23 24 25 2…" at bounding box center [787, 325] width 19 height 17
type input "14:50"
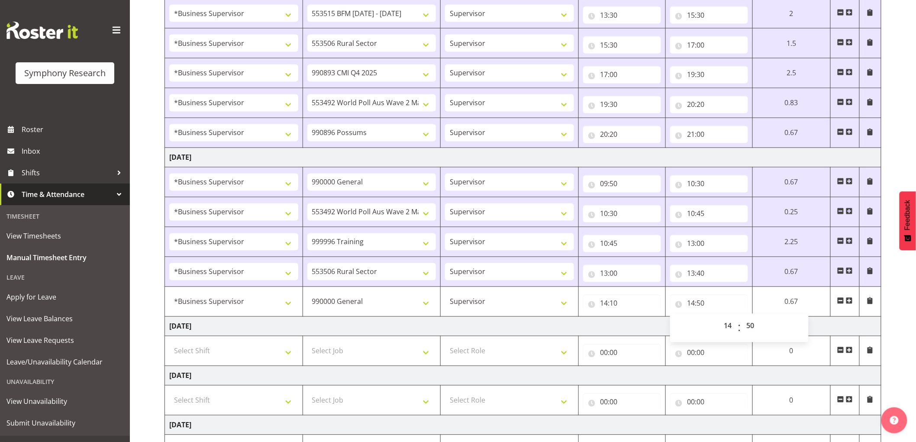
click at [849, 304] on span at bounding box center [849, 300] width 7 height 7
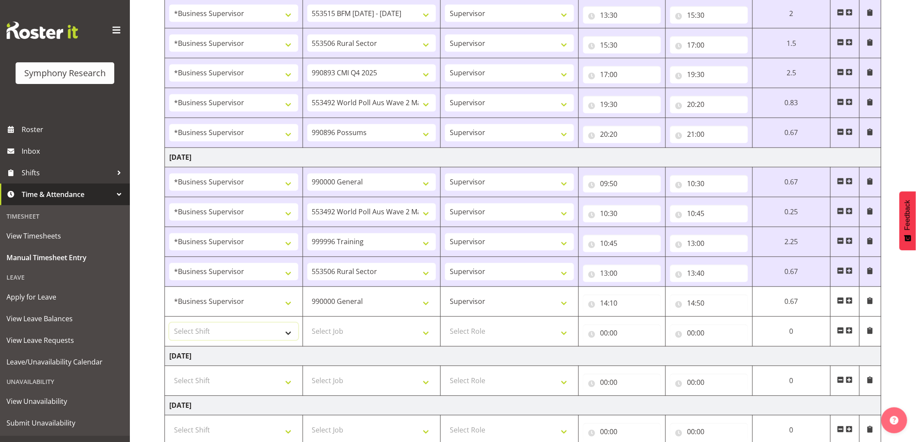
click at [219, 332] on select "Select Shift !!Weekend Residential (Roster IT Shift Label) *Business 9/10am ~ 4…" at bounding box center [233, 331] width 129 height 17
select select "1607"
click at [169, 324] on select "Select Shift !!Weekend Residential (Roster IT Shift Label) *Business 9/10am ~ 4…" at bounding box center [233, 331] width 129 height 17
click at [361, 349] on td "[DATE]" at bounding box center [523, 356] width 717 height 19
click at [365, 339] on select "Select Job 550060 IF Admin 553492 World Poll Aus Wave 2 Main 2025 553493 World …" at bounding box center [371, 331] width 129 height 17
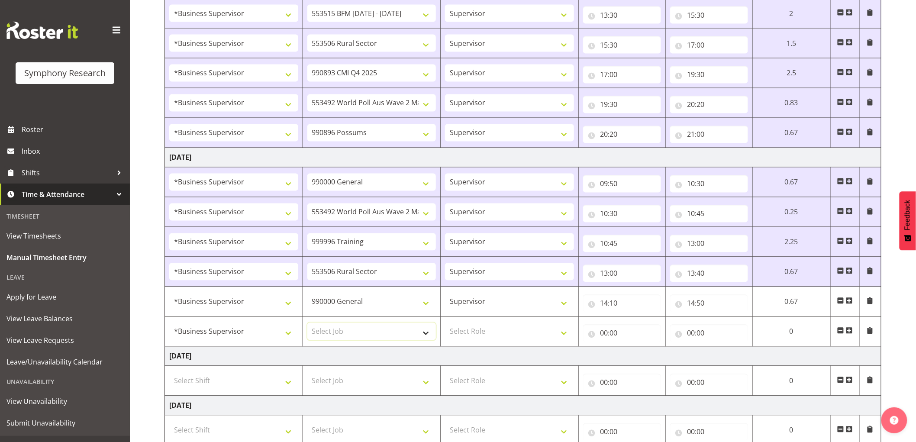
select select "10587"
click at [307, 324] on select "Select Job 550060 IF Admin 553492 World Poll Aus Wave 2 Main 2025 553493 World …" at bounding box center [371, 331] width 129 height 17
click at [491, 338] on select "Select Role Supervisor Interviewing Briefing" at bounding box center [509, 331] width 129 height 17
select select "45"
click at [445, 324] on select "Select Role Supervisor Interviewing Briefing" at bounding box center [509, 331] width 129 height 17
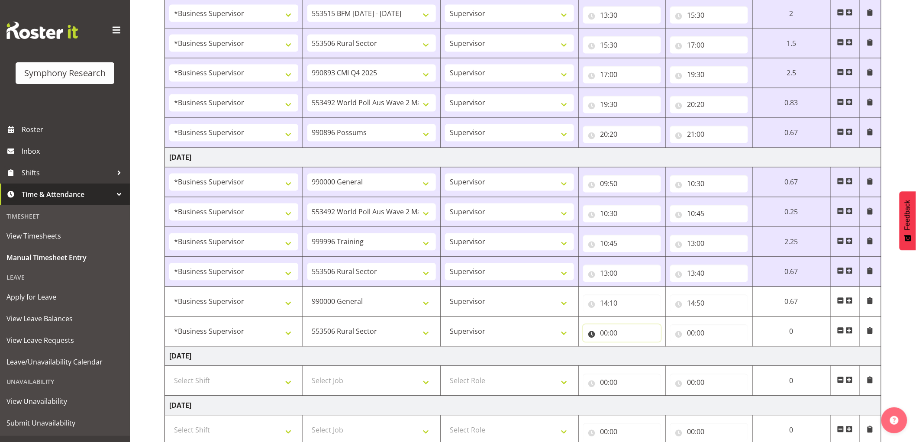
click at [608, 335] on input "00:00" at bounding box center [622, 333] width 78 height 17
drag, startPoint x: 639, startPoint y: 359, endPoint x: 643, endPoint y: 354, distance: 7.1
click at [641, 356] on select "00 01 02 03 04 05 06 07 08 09 10 11 12 13 14 15 16 17 18 19 20 21 22 23" at bounding box center [642, 355] width 19 height 17
select select "14"
click at [633, 349] on select "00 01 02 03 04 05 06 07 08 09 10 11 12 13 14 15 16 17 18 19 20 21 22 23" at bounding box center [642, 355] width 19 height 17
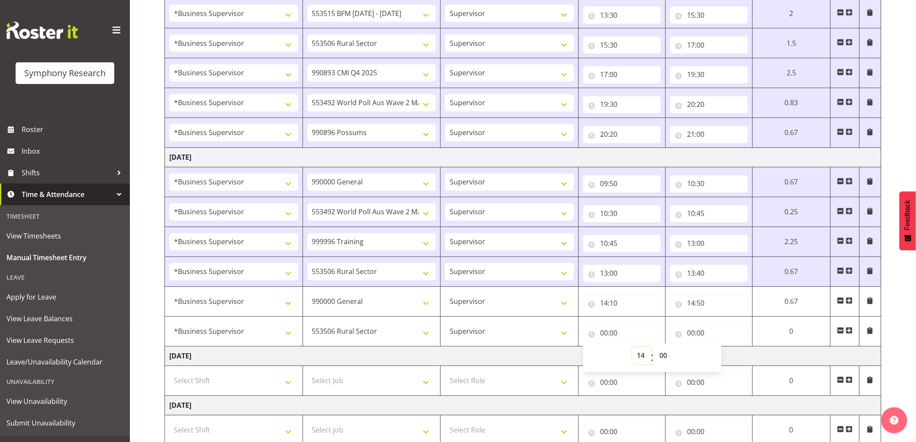
type input "14:00"
click at [669, 354] on select "00 01 02 03 04 05 06 07 08 09 10 11 12 13 14 15 16 17 18 19 20 21 22 23 24 25 2…" at bounding box center [664, 355] width 19 height 17
select select "50"
click at [657, 349] on select "00 01 02 03 04 05 06 07 08 09 10 11 12 13 14 15 16 17 18 19 20 21 22 23 24 25 2…" at bounding box center [664, 355] width 19 height 17
type input "14:50"
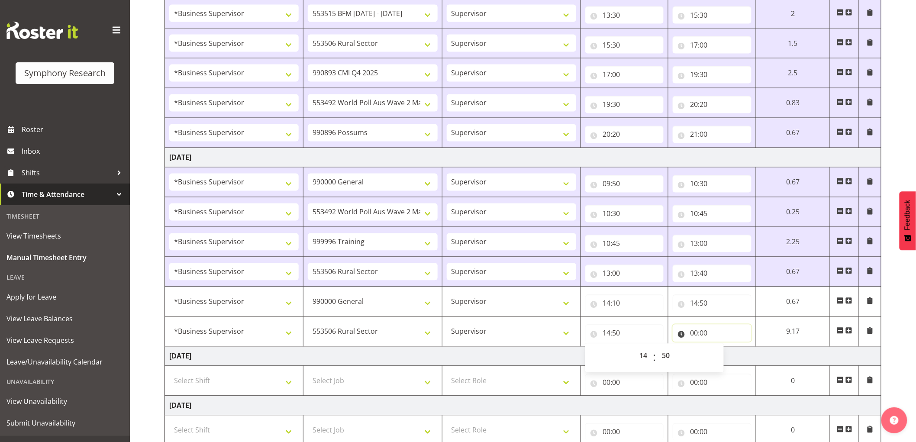
click at [695, 334] on input "00:00" at bounding box center [712, 333] width 78 height 17
click at [735, 358] on select "00 01 02 03 04 05 06 07 08 09 10 11 12 13 14 15 16 17 18 19 20 21 22 23" at bounding box center [731, 355] width 19 height 17
click at [729, 357] on select "00 01 02 03 04 05 06 07 08 09 10 11 12 13 14 15 16 17 18 19 20 21 22 23" at bounding box center [731, 355] width 19 height 17
select select "15"
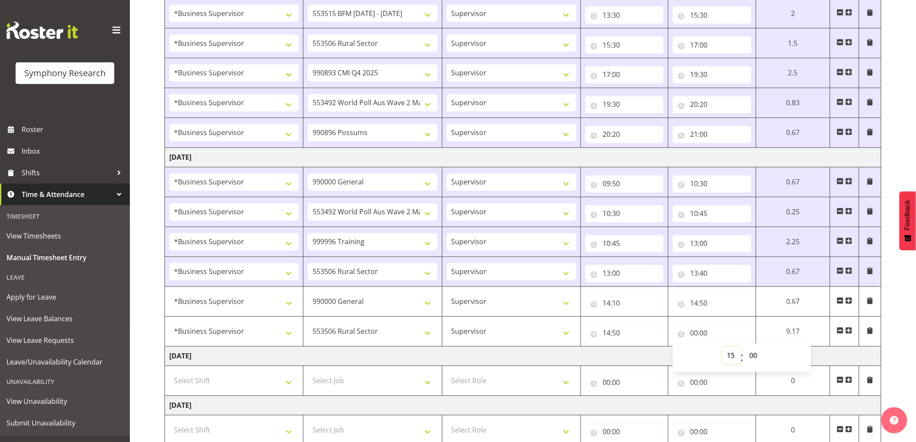
click at [722, 349] on select "00 01 02 03 04 05 06 07 08 09 10 11 12 13 14 15 16 17 18 19 20 21 22 23" at bounding box center [731, 355] width 19 height 17
type input "15:00"
drag, startPoint x: 756, startPoint y: 356, endPoint x: 767, endPoint y: 368, distance: 16.0
click at [756, 356] on select "00 01 02 03 04 05 06 07 08 09 10 11 12 13 14 15 16 17 18 19 20 21 22 23 24 25 2…" at bounding box center [751, 355] width 19 height 17
select select "40"
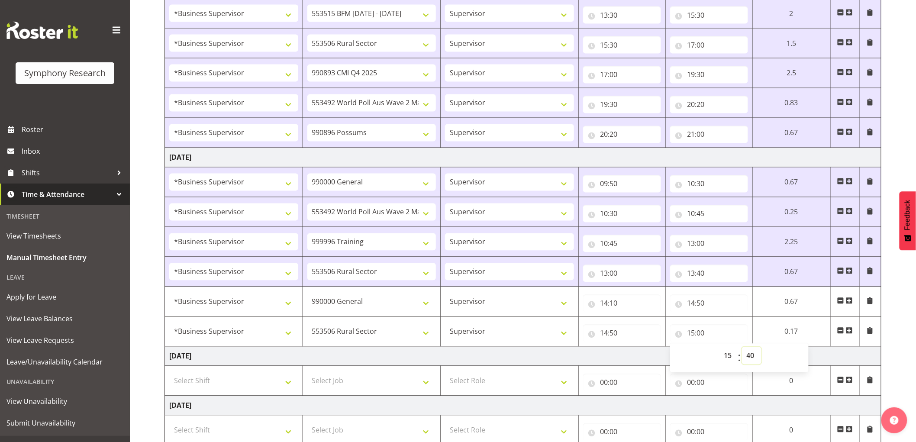
click at [742, 349] on select "00 01 02 03 04 05 06 07 08 09 10 11 12 13 14 15 16 17 18 19 20 21 22 23 24 25 2…" at bounding box center [751, 355] width 19 height 17
type input "15:40"
click at [657, 354] on td "[DATE]" at bounding box center [523, 356] width 717 height 19
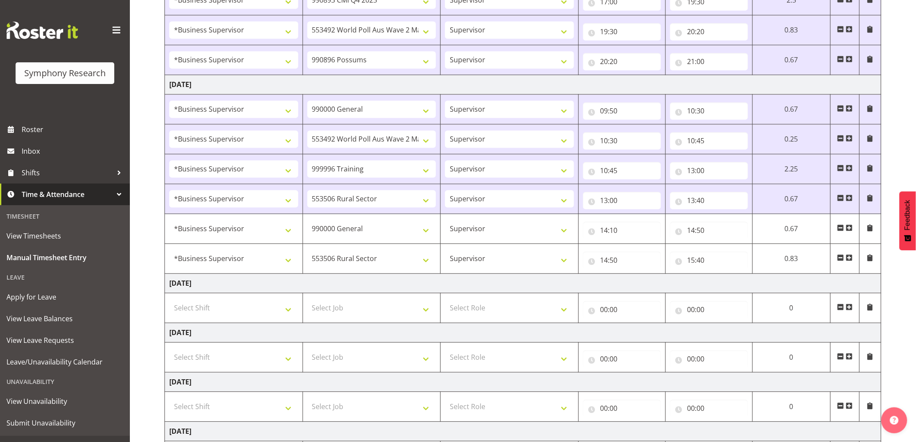
scroll to position [785, 0]
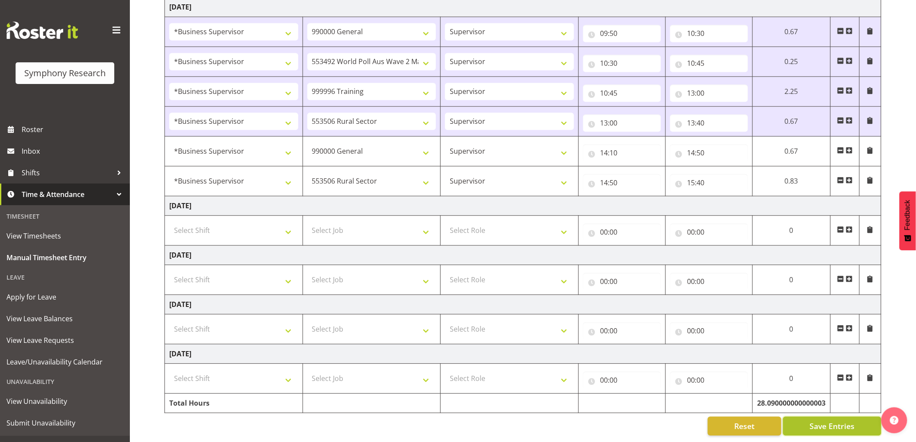
click at [818, 420] on span "Save Entries" at bounding box center [832, 425] width 45 height 11
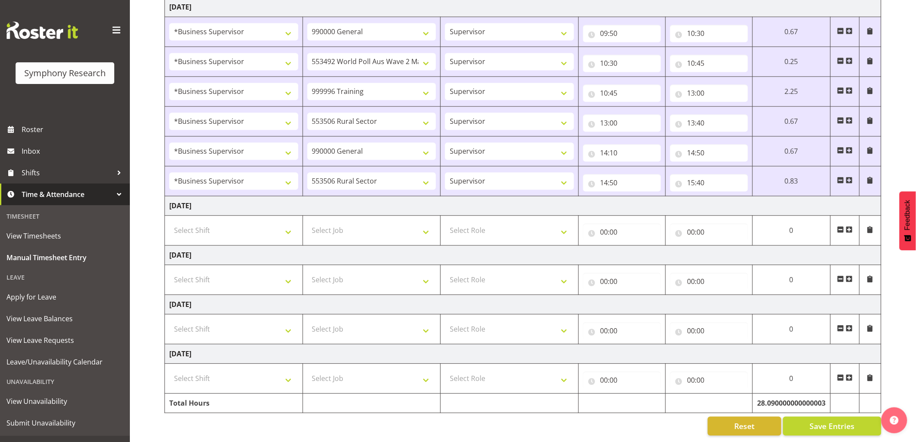
click at [300, 187] on td "!!Weekend Residential (Roster IT Shift Label) *Business 9/10am ~ 4:30pm *Busine…" at bounding box center [234, 181] width 138 height 30
click at [852, 177] on span at bounding box center [849, 180] width 7 height 7
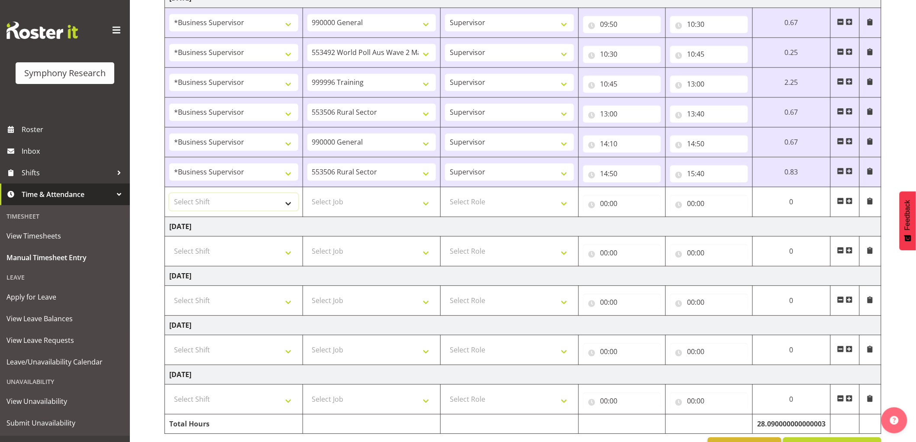
click at [218, 199] on select "Select Shift !!Weekend Residential (Roster IT Shift Label) *Business 9/10am ~ 4…" at bounding box center [233, 201] width 129 height 17
select select "1607"
click at [169, 194] on select "Select Shift !!Weekend Residential (Roster IT Shift Label) *Business 9/10am ~ 4…" at bounding box center [233, 201] width 129 height 17
click at [366, 207] on select "Select Job 550060 IF Admin 553492 World Poll Aus Wave 2 Main 2025 553493 World …" at bounding box center [371, 201] width 129 height 17
select select "10730"
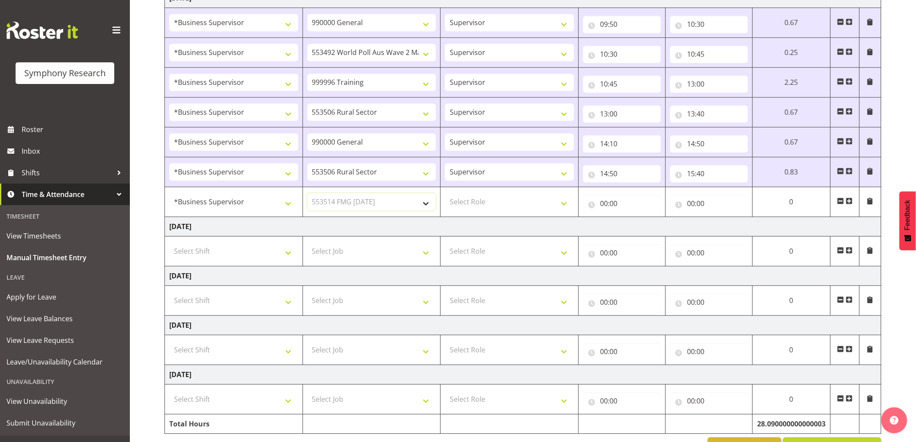
click at [307, 194] on select "Select Job 550060 IF Admin 553492 World Poll Aus Wave 2 Main 2025 553493 World …" at bounding box center [371, 201] width 129 height 17
drag, startPoint x: 486, startPoint y: 201, endPoint x: 490, endPoint y: 211, distance: 10.3
click at [486, 203] on select "Select Role Supervisor Interviewing Briefing" at bounding box center [509, 201] width 129 height 17
select select "45"
click at [445, 194] on select "Select Role Supervisor Interviewing Briefing" at bounding box center [509, 201] width 129 height 17
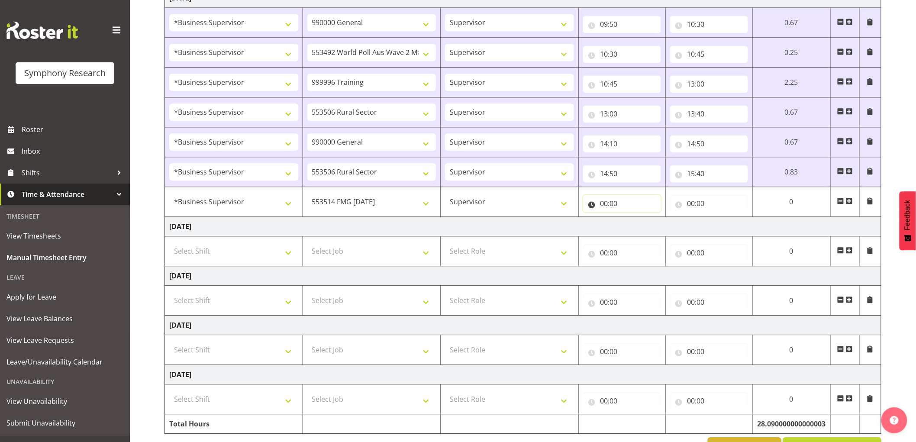
click at [608, 204] on input "00:00" at bounding box center [622, 203] width 78 height 17
click at [641, 226] on select "00 01 02 03 04 05 06 07 08 09 10 11 12 13 14 15 16 17 18 19 20 21 22 23" at bounding box center [642, 225] width 19 height 17
select select "15"
click at [652, 219] on select "00 01 02 03 04 05 06 07 08 09 10 11 12 13 14 15 16 17 18 19 20 21 22 23" at bounding box center [642, 225] width 19 height 17
type input "15:00"
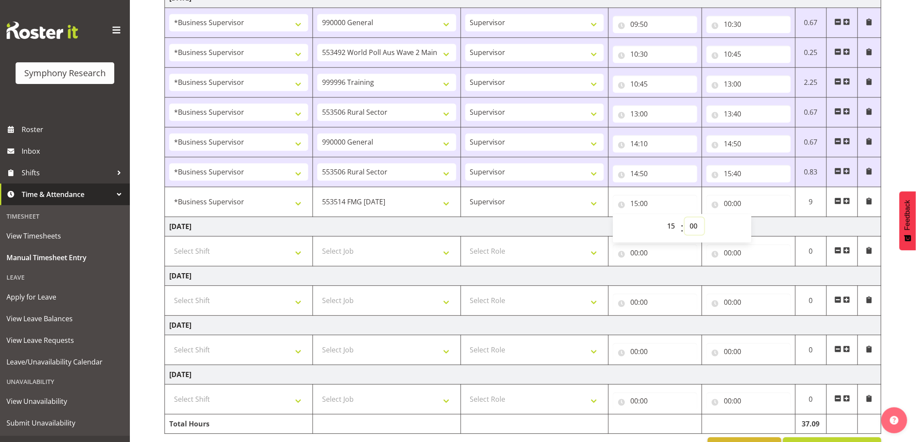
drag, startPoint x: 695, startPoint y: 228, endPoint x: 703, endPoint y: 250, distance: 23.6
click at [695, 228] on select "00 01 02 03 04 05 06 07 08 09 10 11 12 13 14 15 16 17 18 19 20 21 22 23 24 25 2…" at bounding box center [694, 225] width 19 height 17
select select "40"
click at [685, 219] on select "00 01 02 03 04 05 06 07 08 09 10 11 12 13 14 15 16 17 18 19 20 21 22 23 24 25 2…" at bounding box center [694, 225] width 19 height 17
type input "15:40"
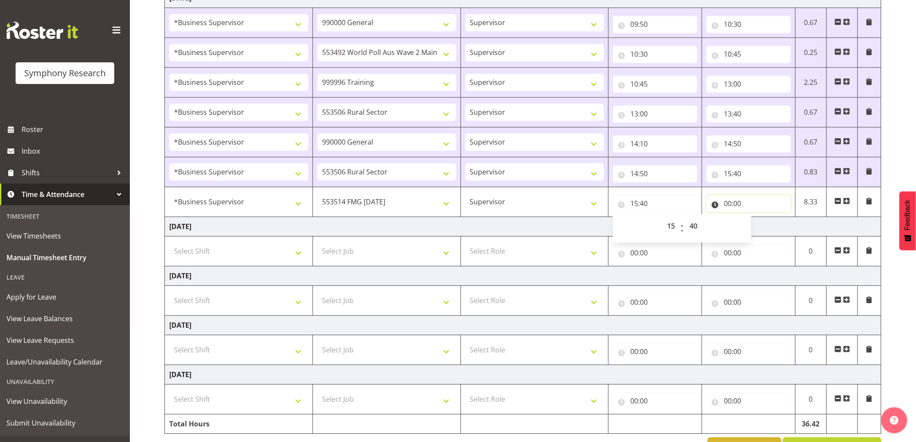
click at [735, 206] on input "00:00" at bounding box center [749, 203] width 84 height 17
click at [773, 228] on select "00 01 02 03 04 05 06 07 08 09 10 11 12 13 14 15 16 17 18 19 20 21 22 23" at bounding box center [765, 225] width 19 height 17
select select "16"
click at [756, 219] on select "00 01 02 03 04 05 06 07 08 09 10 11 12 13 14 15 16 17 18 19 20 21 22 23" at bounding box center [765, 225] width 19 height 17
type input "16:00"
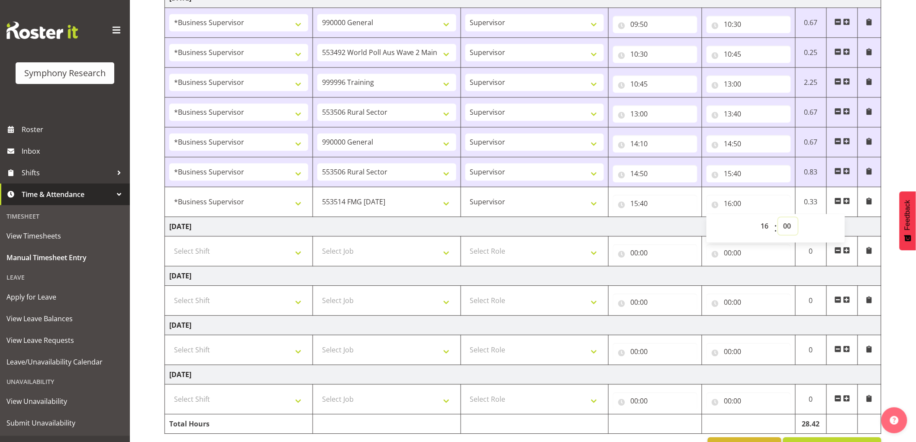
click at [791, 224] on select "00 01 02 03 04 05 06 07 08 09 10 11 12 13 14 15 16 17 18 19 20 21 22 23 24 25 2…" at bounding box center [787, 225] width 19 height 17
select select "30"
click at [778, 219] on select "00 01 02 03 04 05 06 07 08 09 10 11 12 13 14 15 16 17 18 19 20 21 22 23 24 25 2…" at bounding box center [787, 225] width 19 height 17
type input "16:30"
click at [619, 223] on td "[DATE]" at bounding box center [523, 226] width 717 height 19
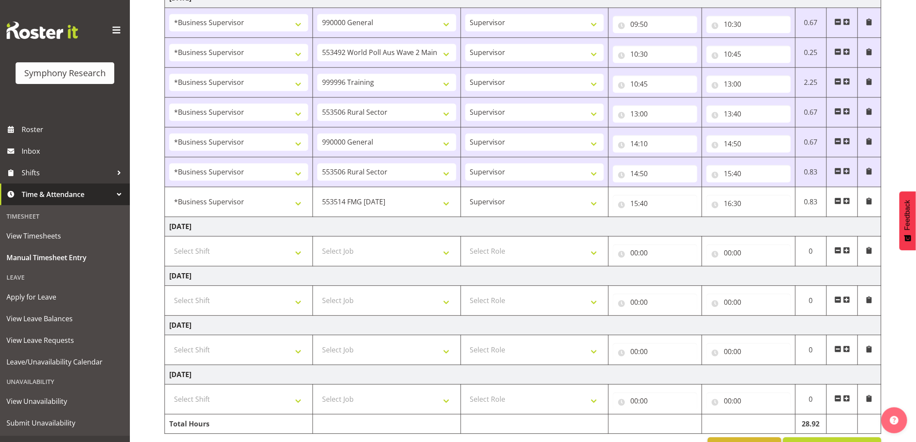
scroll to position [815, 0]
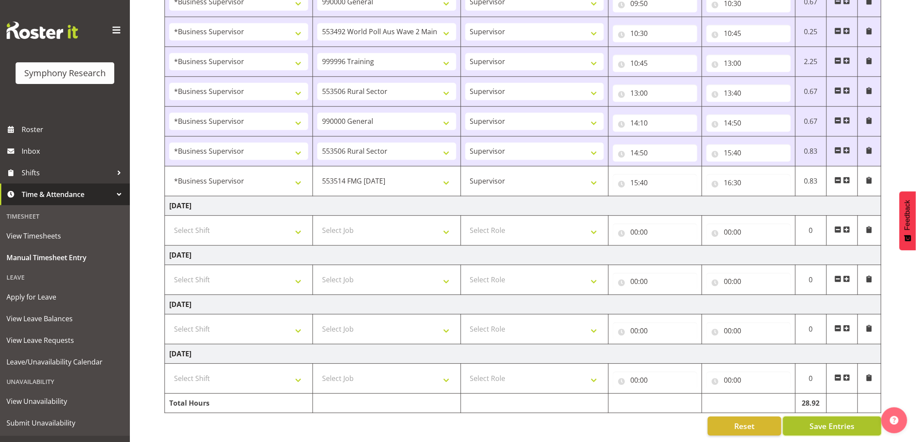
click at [833, 421] on span "Save Entries" at bounding box center [832, 425] width 45 height 11
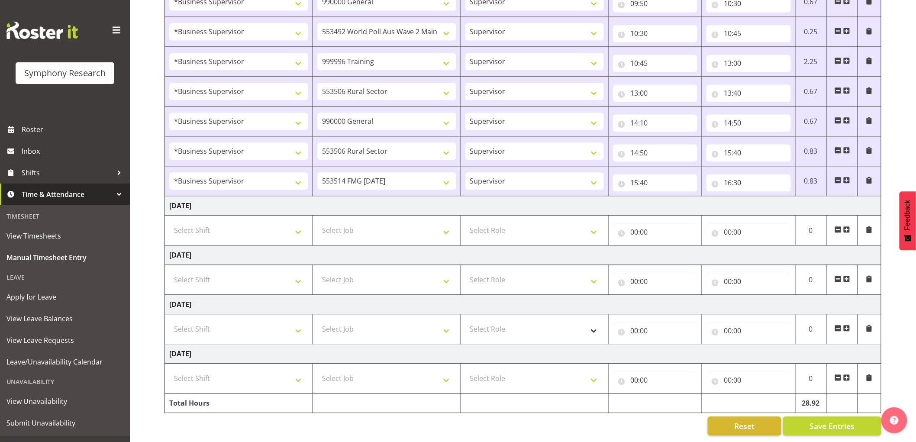
drag, startPoint x: 609, startPoint y: 45, endPoint x: 620, endPoint y: 343, distance: 298.1
click at [743, 175] on input "16:30" at bounding box center [749, 182] width 84 height 17
click at [787, 197] on select "00 01 02 03 04 05 06 07 08 09 10 11 12 13 14 15 16 17 18 19 20 21 22 23 24 25 2…" at bounding box center [787, 205] width 19 height 17
select select "45"
click at [778, 197] on select "00 01 02 03 04 05 06 07 08 09 10 11 12 13 14 15 16 17 18 19 20 21 22 23 24 25 2…" at bounding box center [787, 205] width 19 height 17
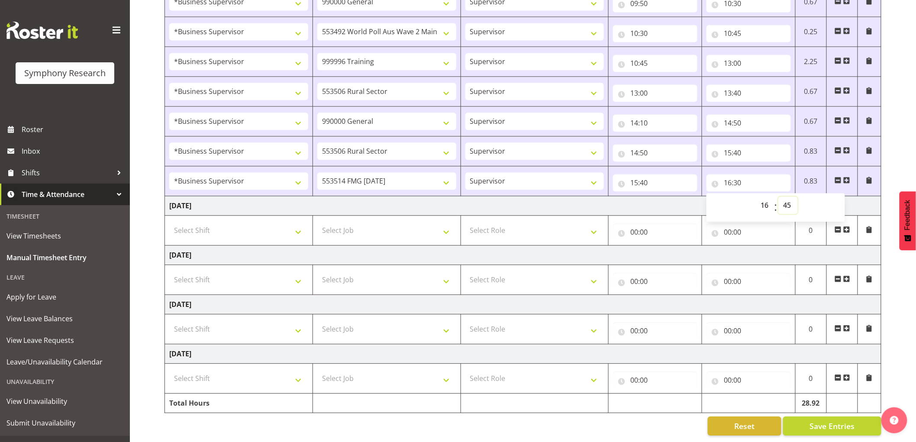
type input "16:45"
click at [826, 420] on span "Save Entries" at bounding box center [832, 425] width 45 height 11
click at [845, 177] on span at bounding box center [846, 180] width 7 height 7
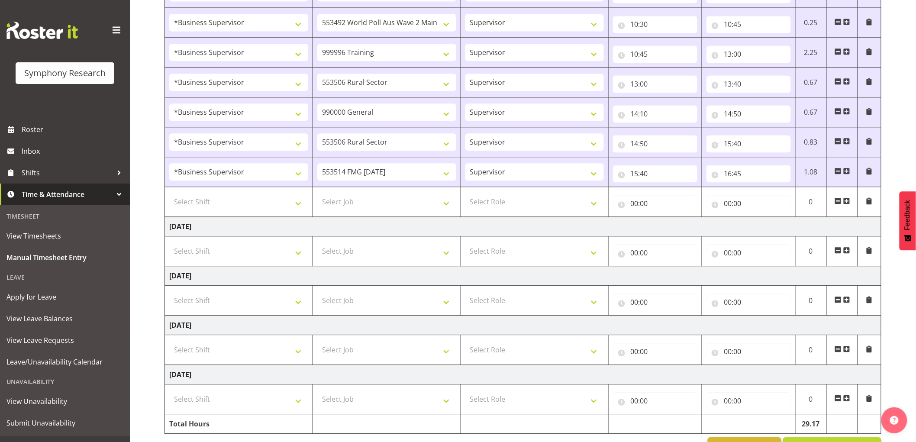
click at [236, 213] on td "Select Shift !!Weekend Residential (Roster IT Shift Label) *Business 9/10am ~ 4…" at bounding box center [239, 202] width 148 height 30
click at [238, 208] on select "Select Shift !!Weekend Residential (Roster IT Shift Label) *Business 9/10am ~ 4…" at bounding box center [238, 201] width 139 height 17
select select "1607"
click at [169, 194] on select "Select Shift !!Weekend Residential (Roster IT Shift Label) *Business 9/10am ~ 4…" at bounding box center [238, 201] width 139 height 17
click at [370, 204] on select "Select Job 550060 IF Admin 553492 World Poll Aus Wave 2 Main 2025 553493 World …" at bounding box center [386, 201] width 139 height 17
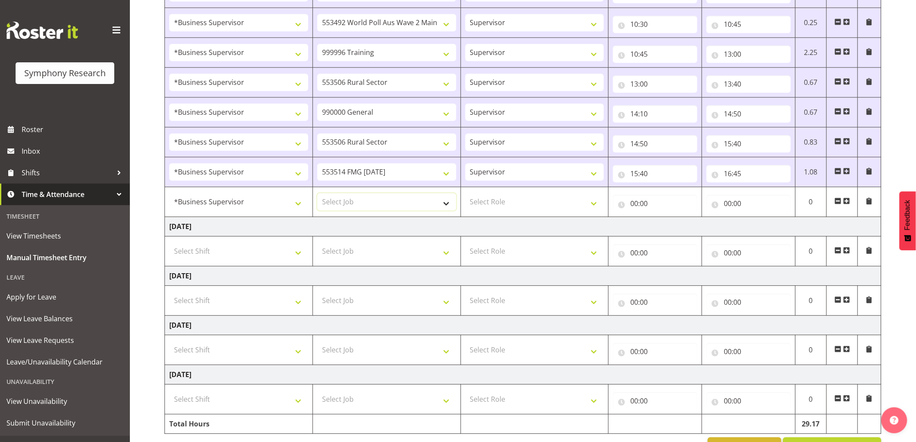
select select "743"
click at [317, 194] on select "Select Job 550060 IF Admin 553492 World Poll Aus Wave 2 Main 2025 553493 World …" at bounding box center [386, 201] width 139 height 17
click at [498, 209] on select "Select Role Supervisor Interviewing Briefing" at bounding box center [534, 201] width 139 height 17
select select "45"
click at [465, 194] on select "Select Role Supervisor Interviewing Briefing" at bounding box center [534, 201] width 139 height 17
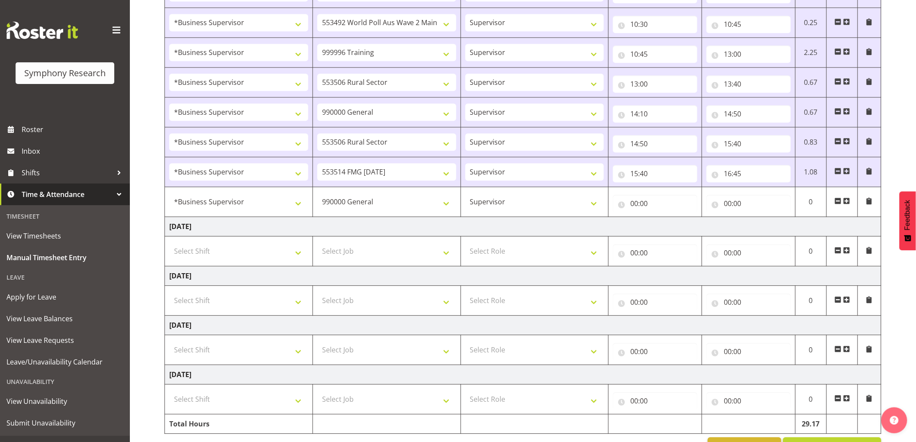
click at [630, 195] on div "00:00 00 01 02 03 04 05 06 07 08 09 10 11 12 13 14 15 16 17 18 19 20 21 22 23 :…" at bounding box center [655, 201] width 84 height 21
click at [636, 212] on input "00:00" at bounding box center [655, 203] width 84 height 17
drag, startPoint x: 672, startPoint y: 231, endPoint x: 669, endPoint y: 223, distance: 8.9
click at [672, 229] on select "00 01 02 03 04 05 06 07 08 09 10 11 12 13 14 15 16 17 18 19 20 21 22 23" at bounding box center [671, 225] width 19 height 17
select select "16"
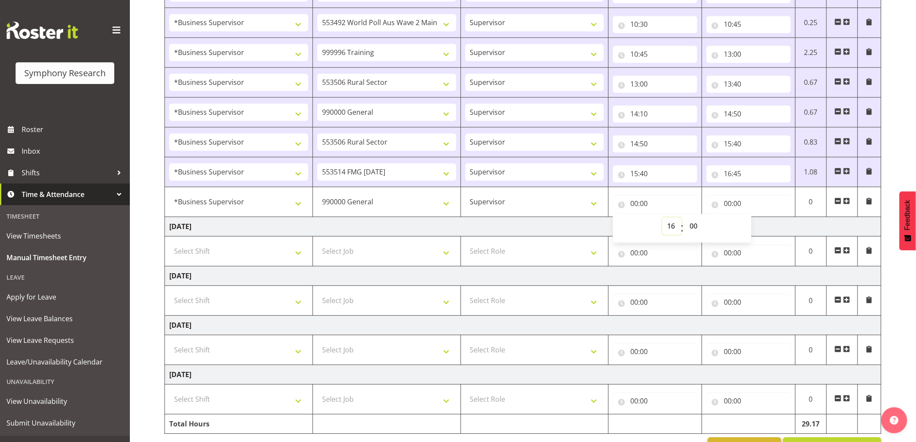
click at [662, 219] on select "00 01 02 03 04 05 06 07 08 09 10 11 12 13 14 15 16 17 18 19 20 21 22 23" at bounding box center [671, 225] width 19 height 17
type input "16:00"
click at [690, 222] on select "00 01 02 03 04 05 06 07 08 09 10 11 12 13 14 15 16 17 18 19 20 21 22 23 24 25 2…" at bounding box center [694, 225] width 19 height 17
select select "45"
click at [685, 219] on select "00 01 02 03 04 05 06 07 08 09 10 11 12 13 14 15 16 17 18 19 20 21 22 23 24 25 2…" at bounding box center [694, 225] width 19 height 17
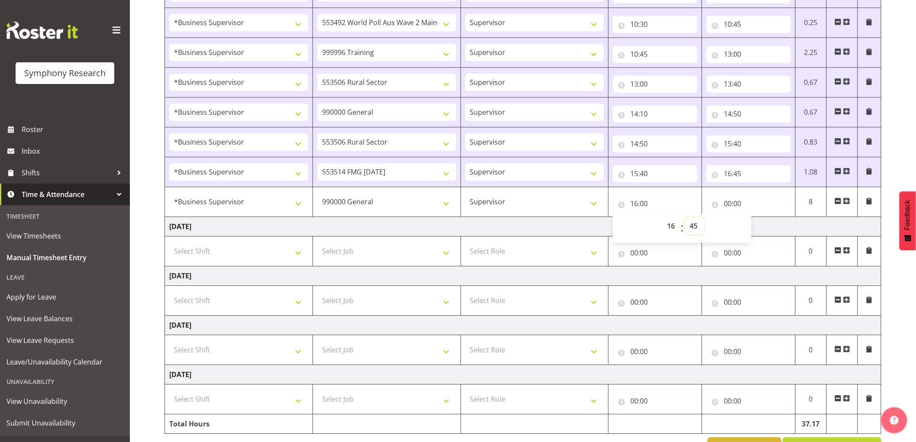
type input "16:45"
click at [732, 206] on input "00:00" at bounding box center [749, 203] width 84 height 17
click at [761, 223] on select "00 01 02 03 04 05 06 07 08 09 10 11 12 13 14 15 16 17 18 19 20 21 22 23" at bounding box center [765, 225] width 19 height 17
select select "15"
click at [756, 219] on select "00 01 02 03 04 05 06 07 08 09 10 11 12 13 14 15 16 17 18 19 20 21 22 23" at bounding box center [765, 225] width 19 height 17
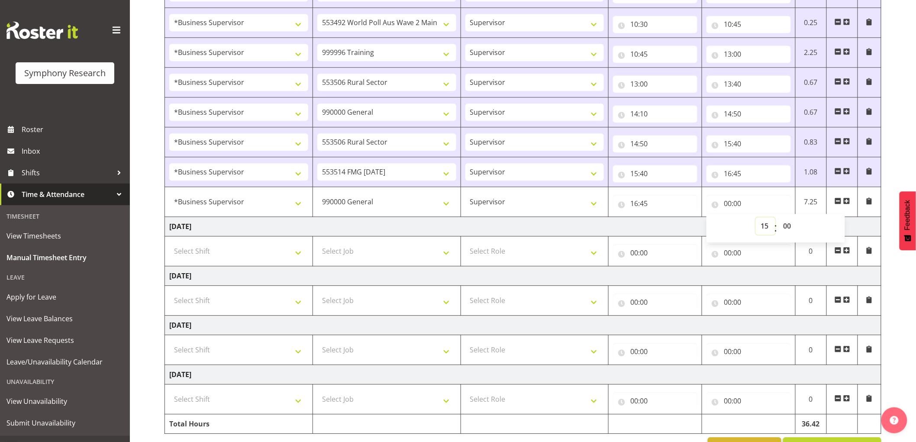
type input "15:00"
click at [787, 224] on select "00 01 02 03 04 05 06 07 08 09 10 11 12 13 14 15 16 17 18 19 20 21 22 23 24 25 2…" at bounding box center [787, 225] width 19 height 17
select select "25"
click at [778, 219] on select "00 01 02 03 04 05 06 07 08 09 10 11 12 13 14 15 16 17 18 19 20 21 22 23 24 25 2…" at bounding box center [787, 225] width 19 height 17
type input "15:25"
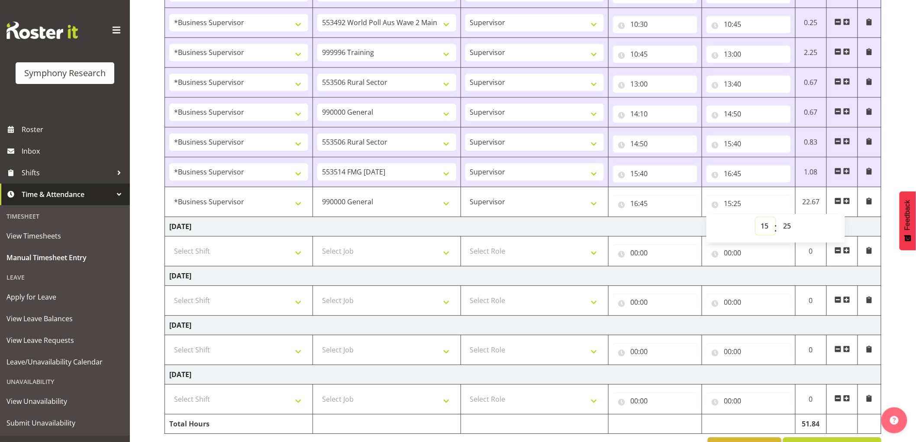
click at [762, 230] on select "00 01 02 03 04 05 06 07 08 09 10 11 12 13 14 15 16 17 18 19 20 21 22 23" at bounding box center [765, 225] width 19 height 17
select select "17"
click at [756, 219] on select "00 01 02 03 04 05 06 07 08 09 10 11 12 13 14 15 16 17 18 19 20 21 22 23" at bounding box center [765, 225] width 19 height 17
type input "17:25"
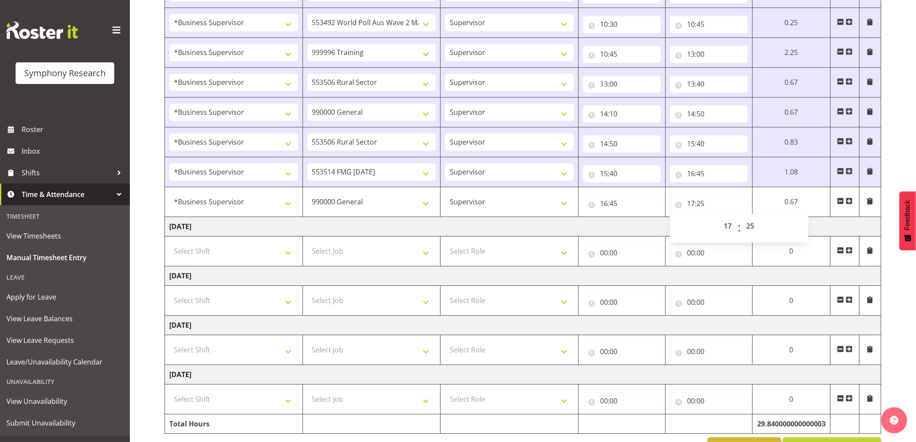
click at [642, 230] on td "[DATE]" at bounding box center [523, 226] width 717 height 19
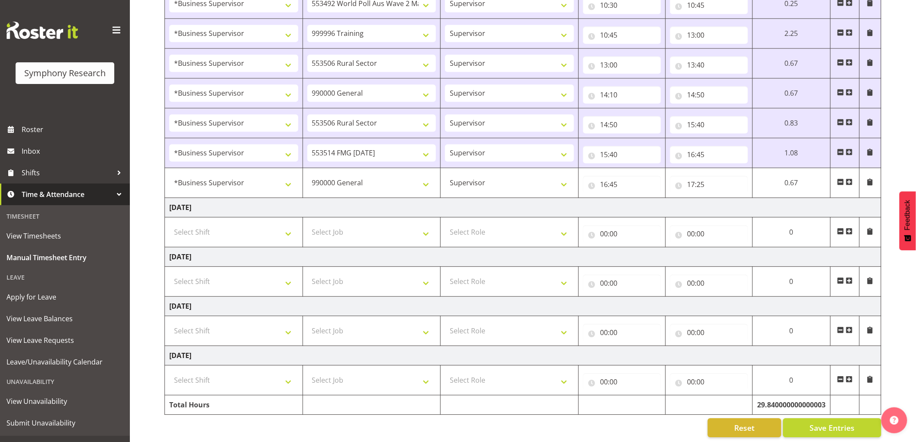
scroll to position [845, 0]
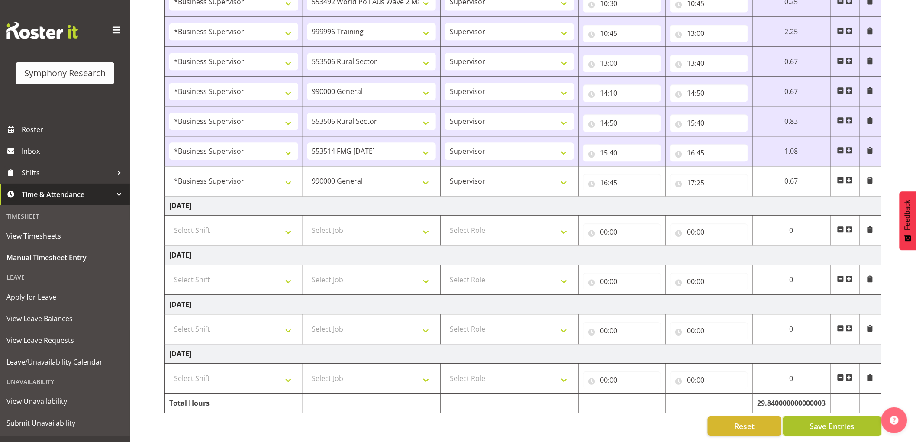
click at [805, 421] on button "Save Entries" at bounding box center [832, 426] width 98 height 19
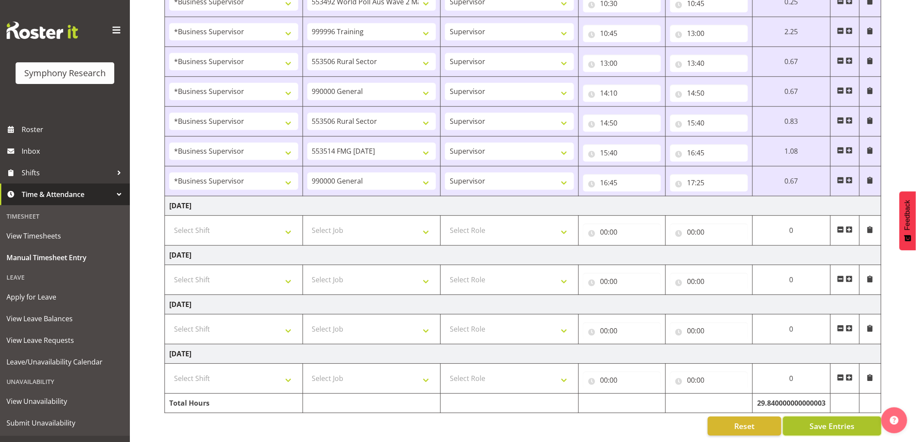
click at [807, 418] on button "Save Entries" at bounding box center [832, 426] width 98 height 19
click at [807, 422] on button "Save Entries" at bounding box center [832, 426] width 98 height 19
click at [846, 417] on button "Save Entries" at bounding box center [832, 426] width 98 height 19
